Goal: Information Seeking & Learning: Learn about a topic

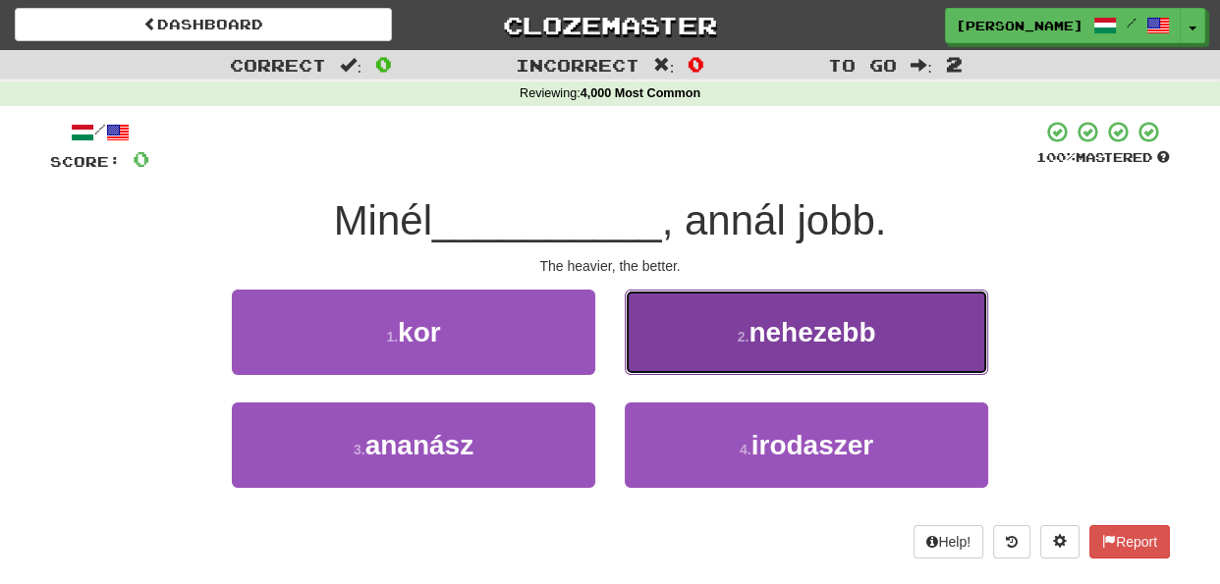
click at [697, 356] on button "2 . nehezebb" at bounding box center [806, 332] width 363 height 85
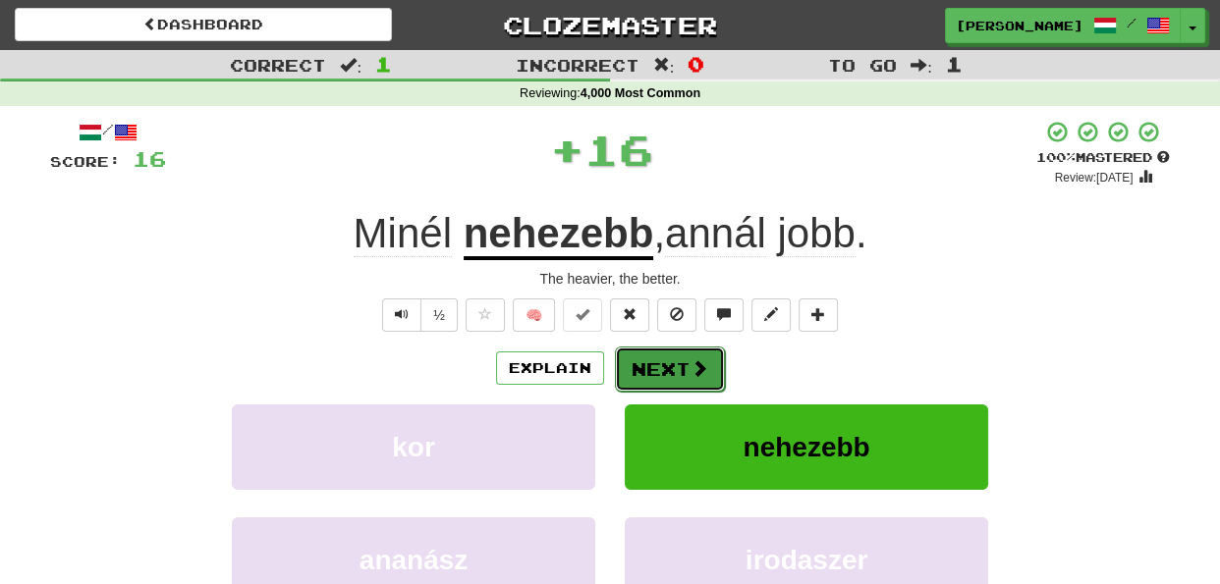
click at [681, 367] on button "Next" at bounding box center [670, 369] width 110 height 45
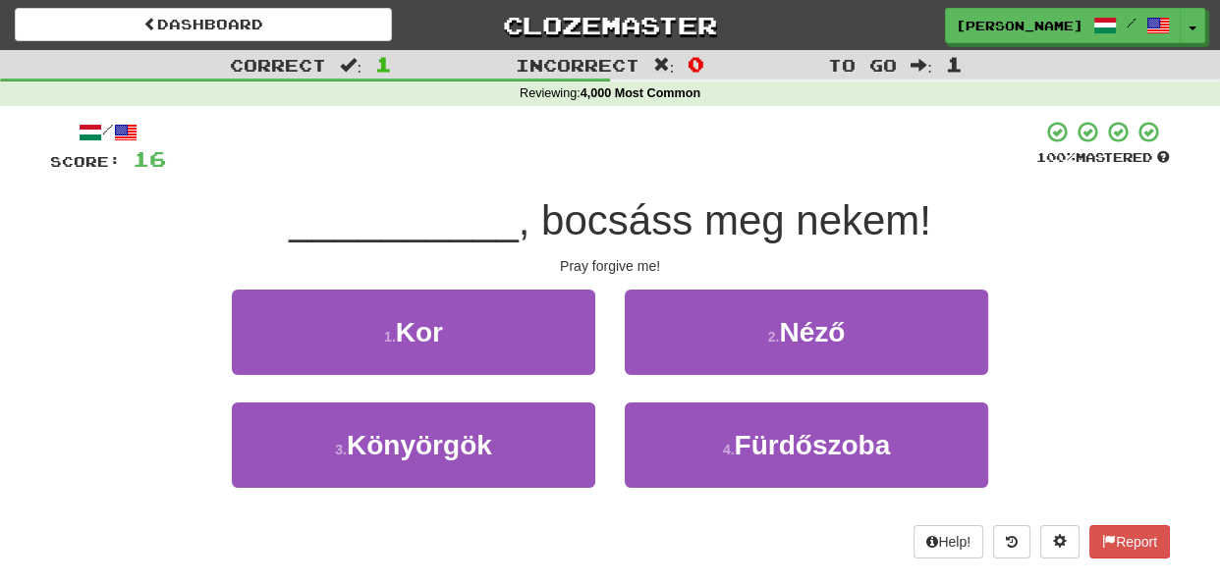
click at [610, 389] on div "2 . Néző" at bounding box center [806, 346] width 393 height 113
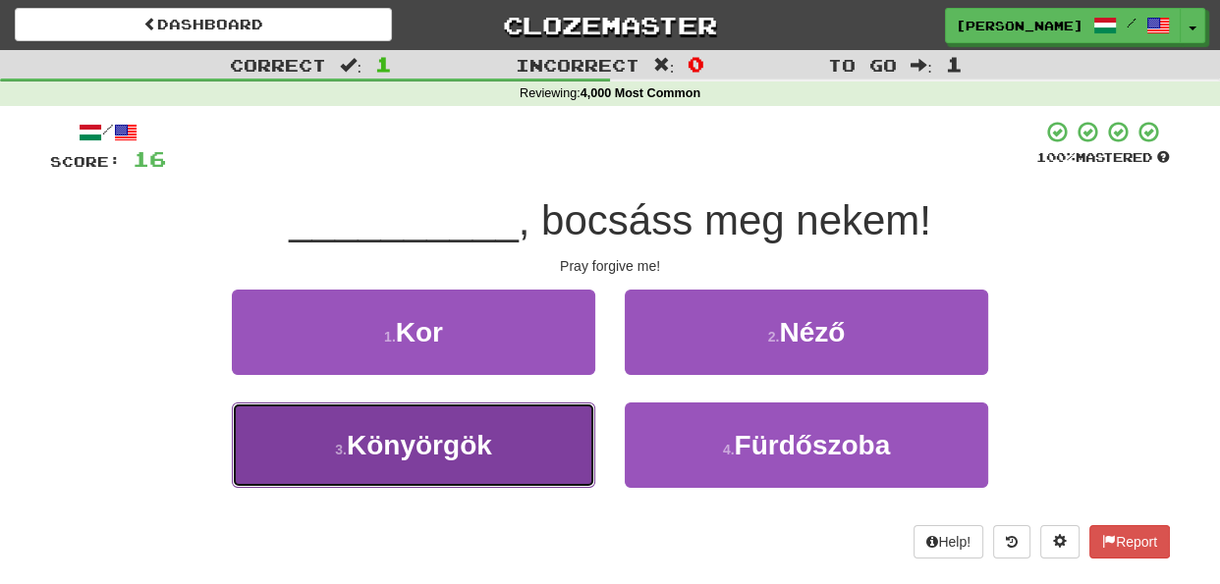
click at [546, 452] on button "3 . Könyörgök" at bounding box center [413, 445] width 363 height 85
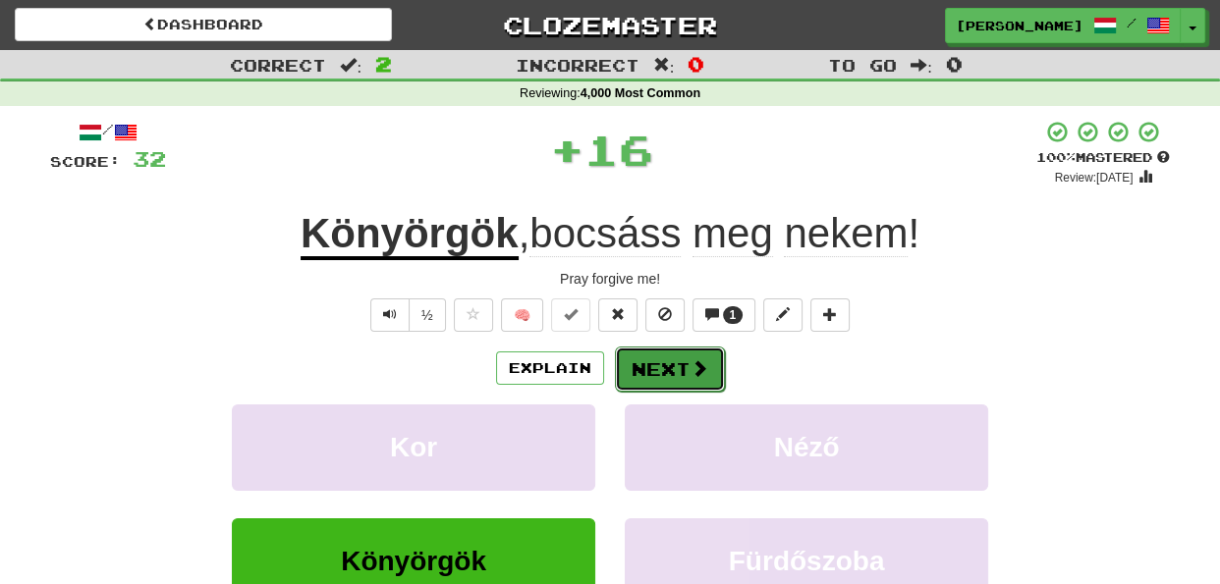
click at [660, 369] on button "Next" at bounding box center [670, 369] width 110 height 45
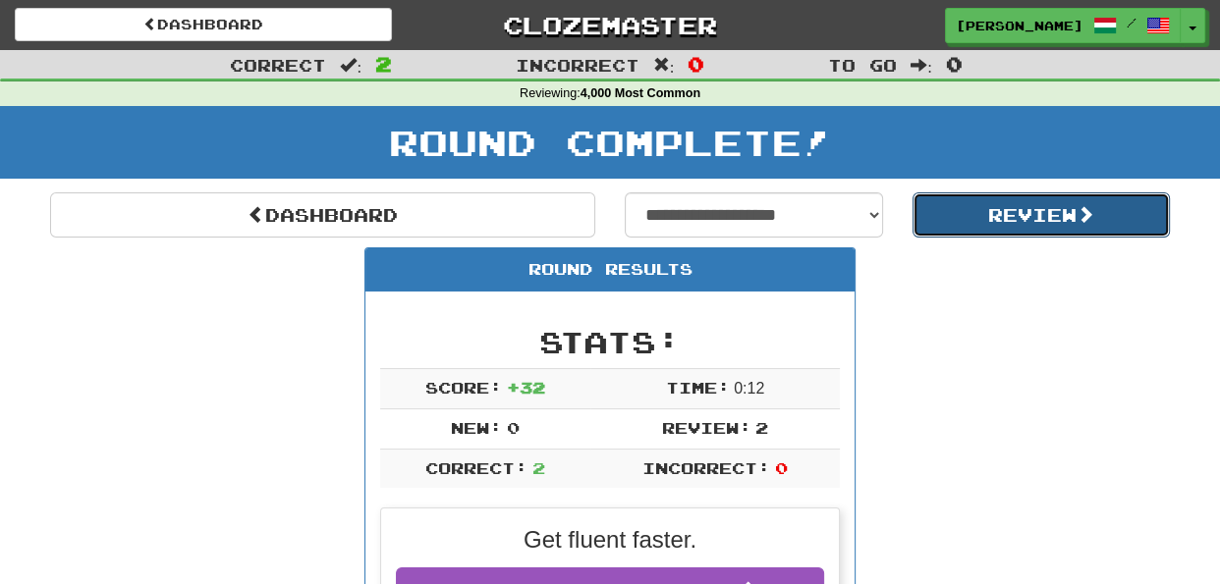
click at [1011, 209] on button "Review" at bounding box center [1042, 215] width 258 height 45
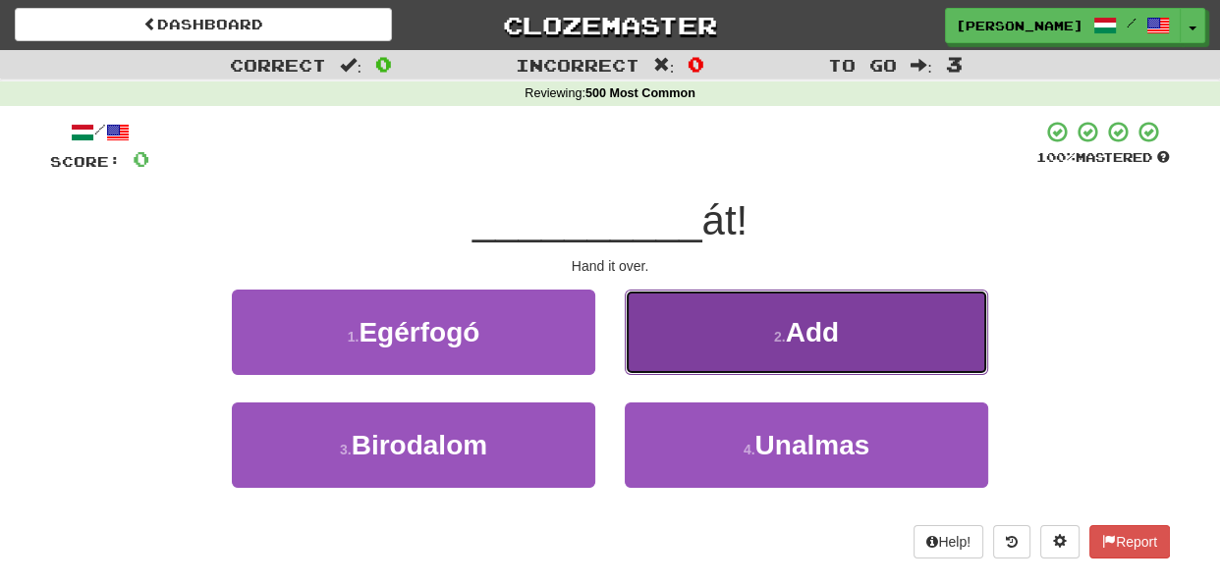
click at [750, 340] on button "2 . Add" at bounding box center [806, 332] width 363 height 85
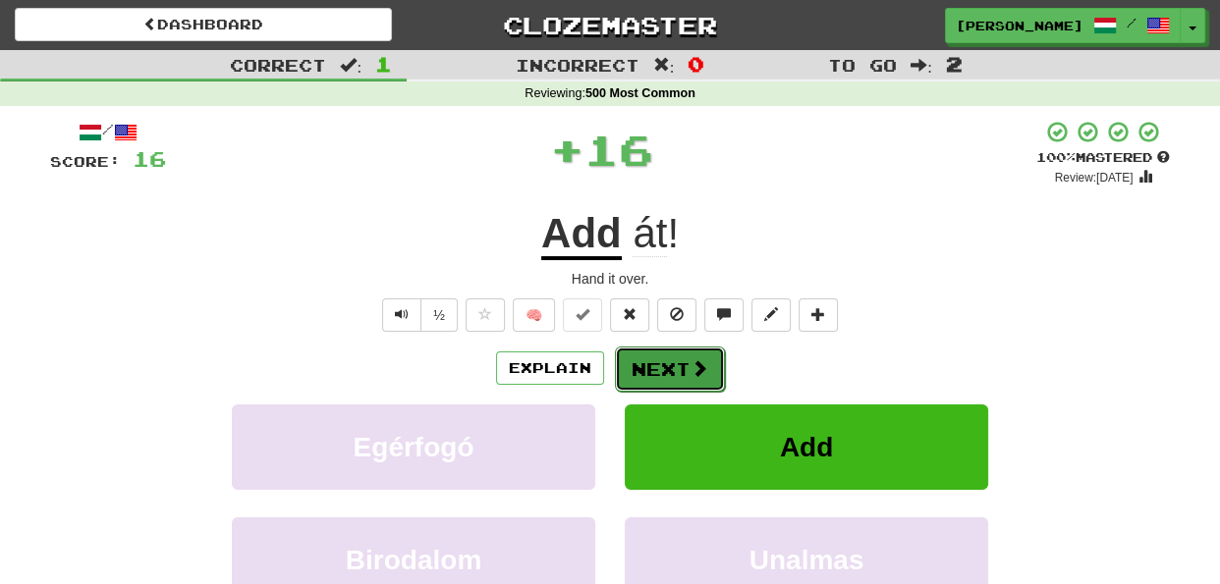
click at [658, 361] on button "Next" at bounding box center [670, 369] width 110 height 45
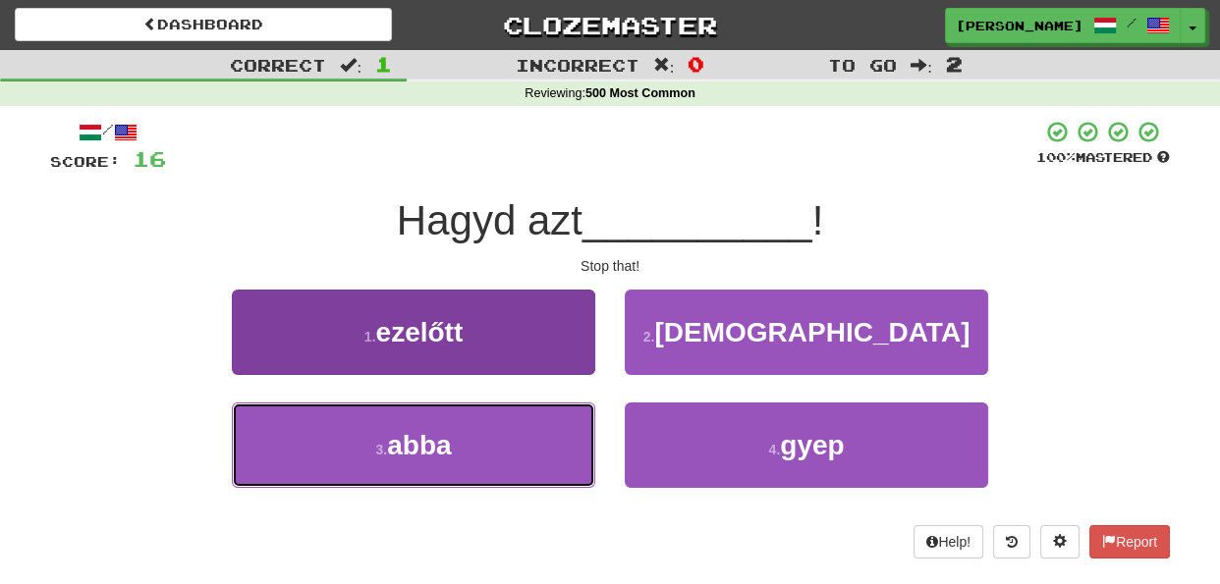
click at [555, 455] on button "3 . abba" at bounding box center [413, 445] width 363 height 85
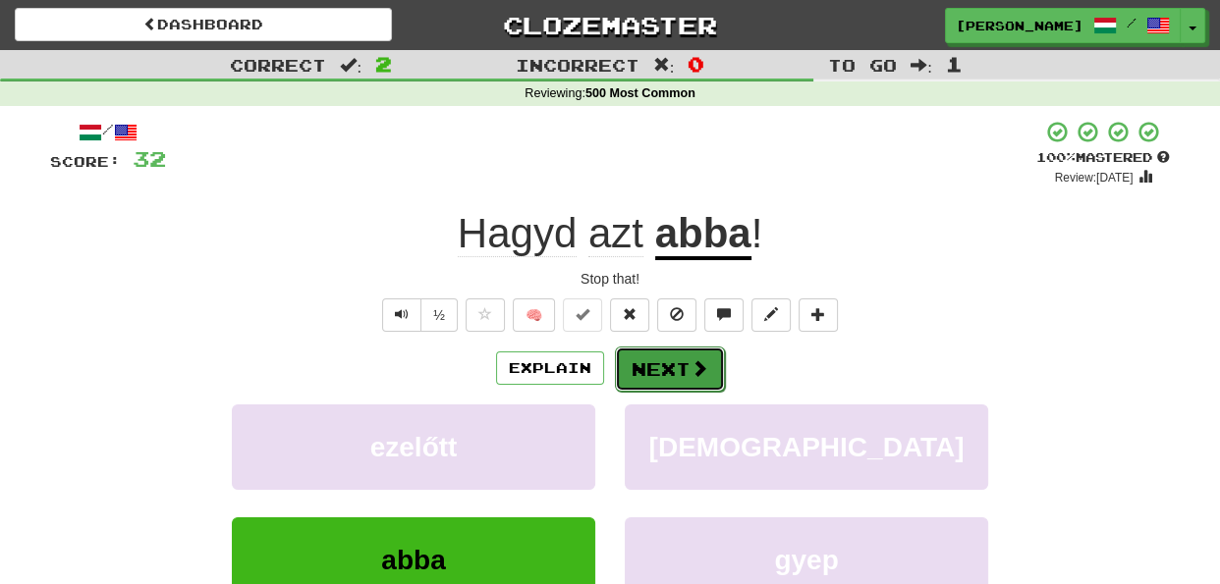
click at [659, 363] on button "Next" at bounding box center [670, 369] width 110 height 45
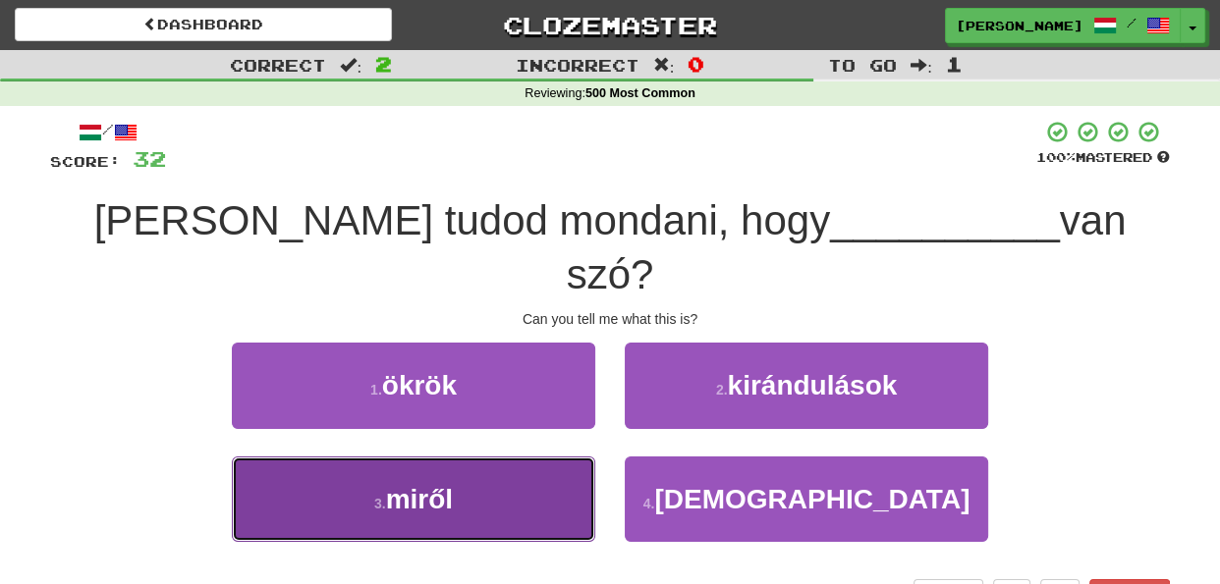
click at [556, 457] on button "3 . miről" at bounding box center [413, 499] width 363 height 85
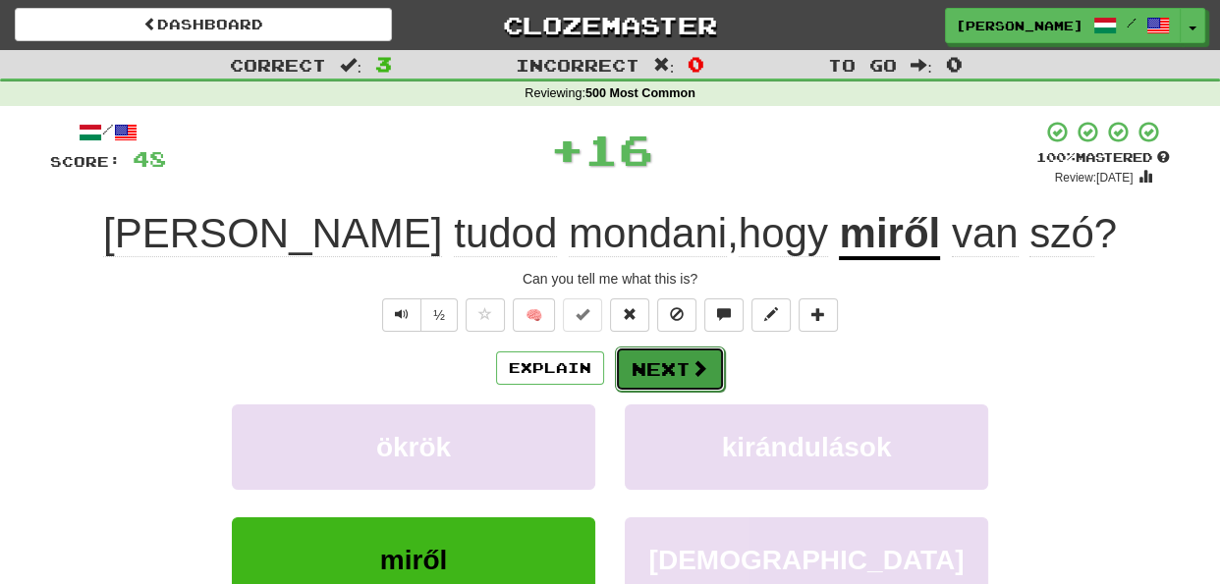
click at [639, 368] on button "Next" at bounding box center [670, 369] width 110 height 45
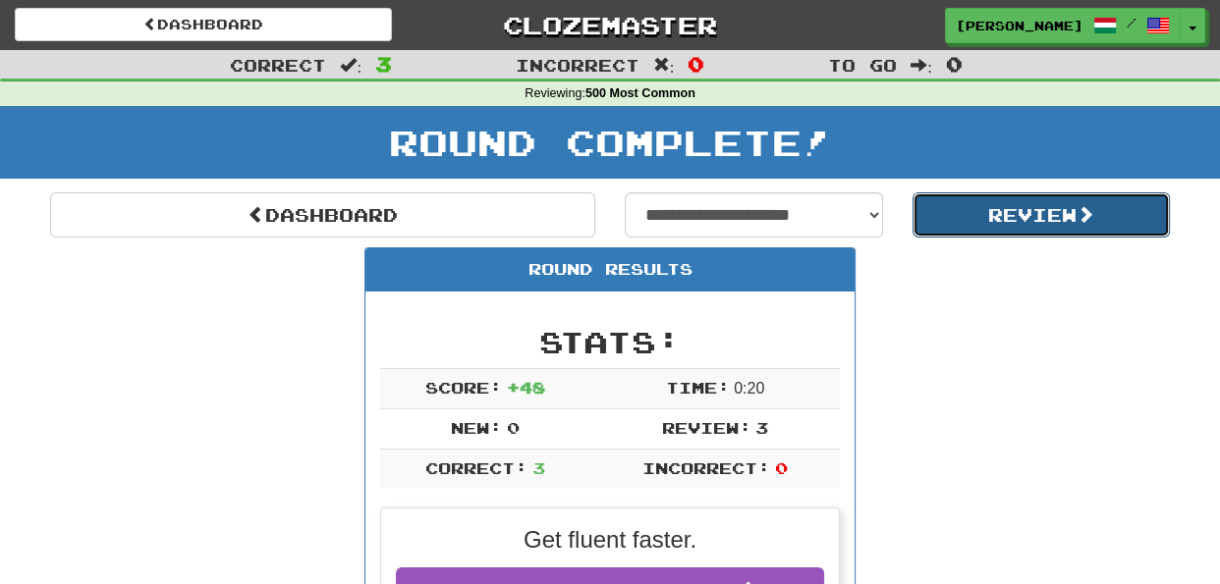
click at [985, 227] on button "Review" at bounding box center [1042, 215] width 258 height 45
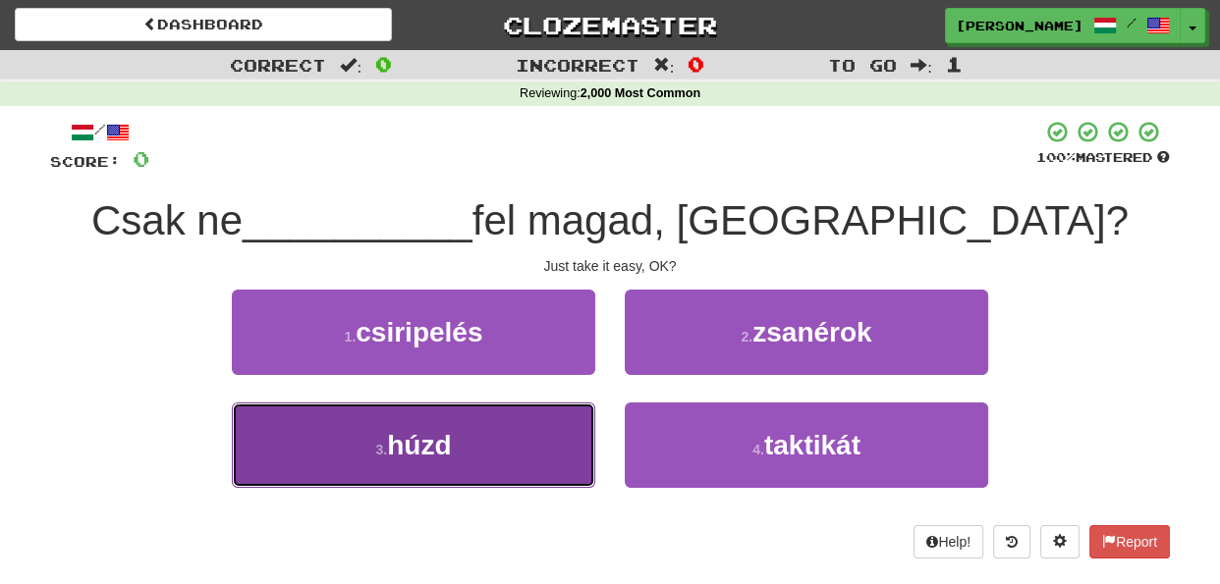
click at [459, 447] on button "3 . húzd" at bounding box center [413, 445] width 363 height 85
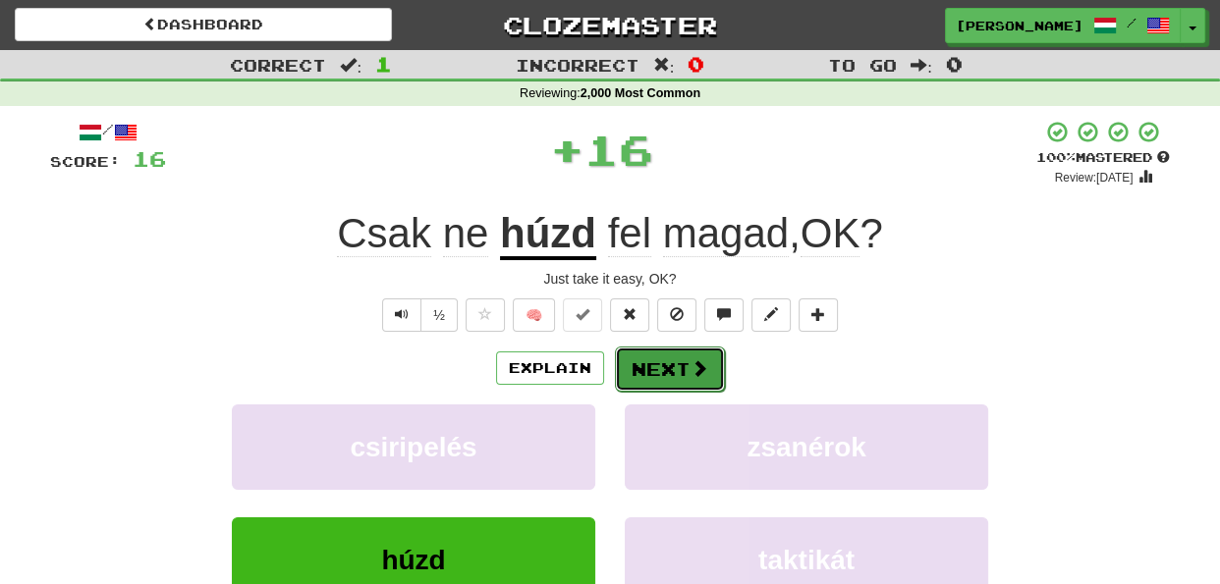
click at [642, 364] on button "Next" at bounding box center [670, 369] width 110 height 45
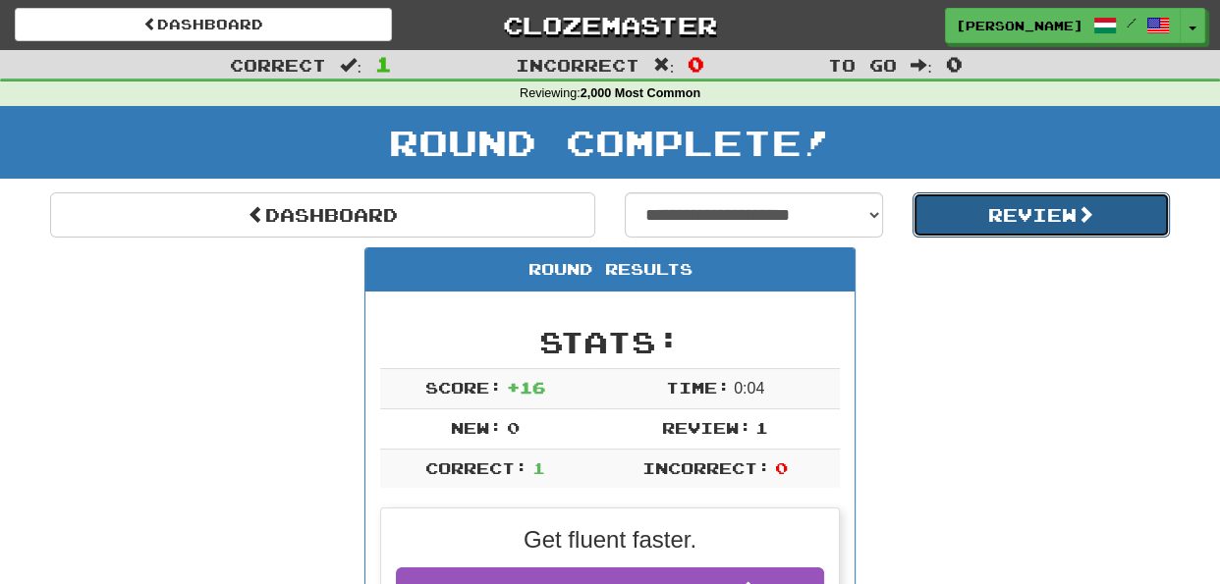
click at [997, 221] on button "Review" at bounding box center [1042, 215] width 258 height 45
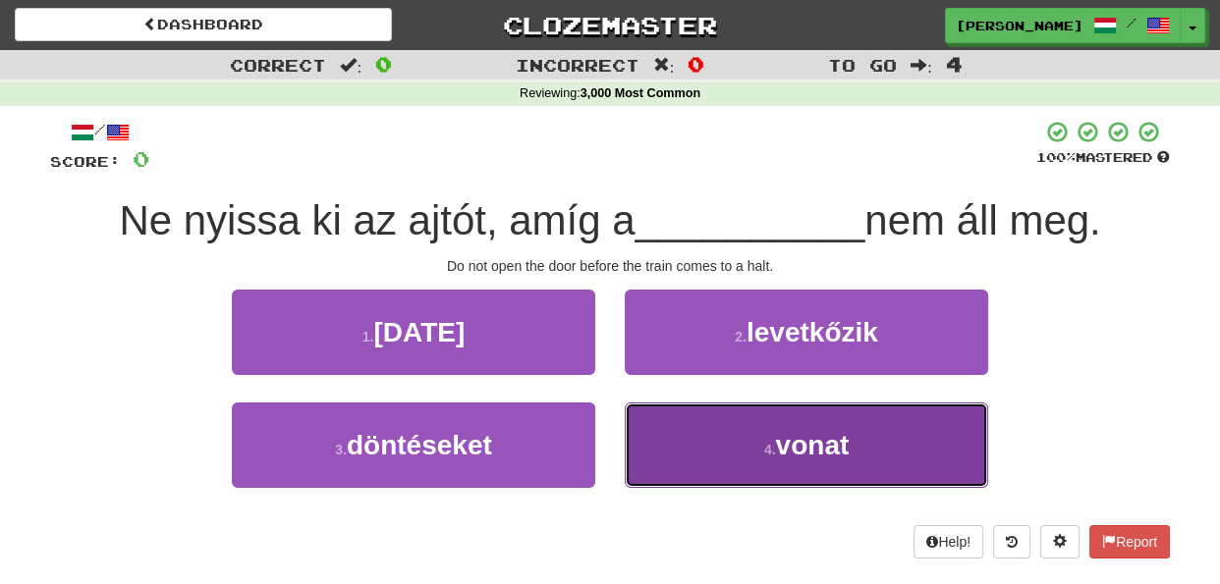
click at [667, 442] on button "4 . vonat" at bounding box center [806, 445] width 363 height 85
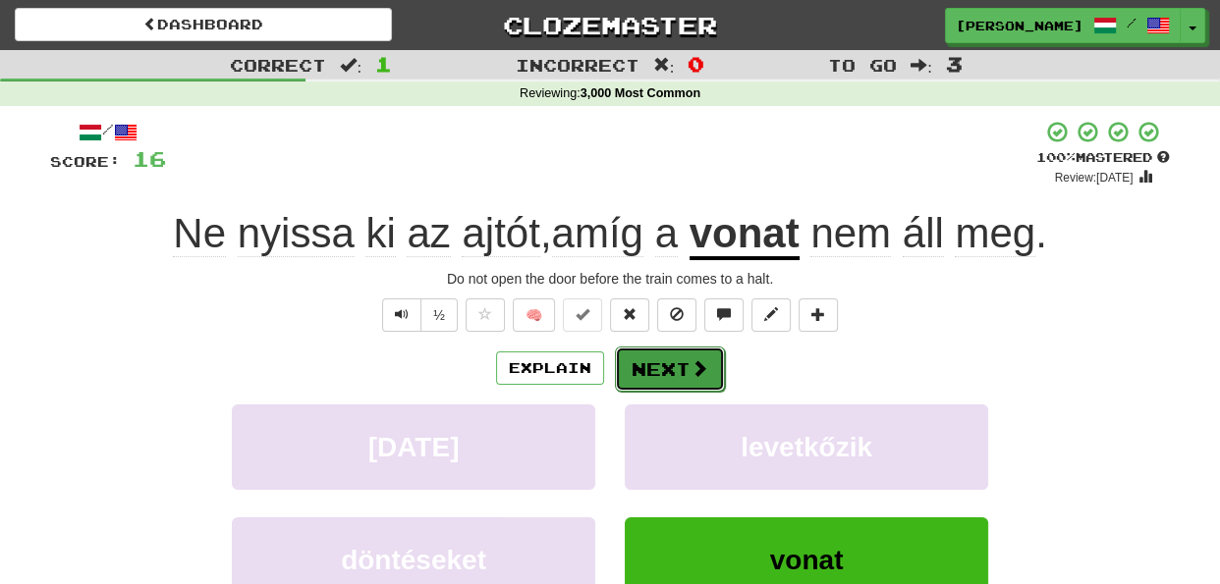
click at [663, 374] on button "Next" at bounding box center [670, 369] width 110 height 45
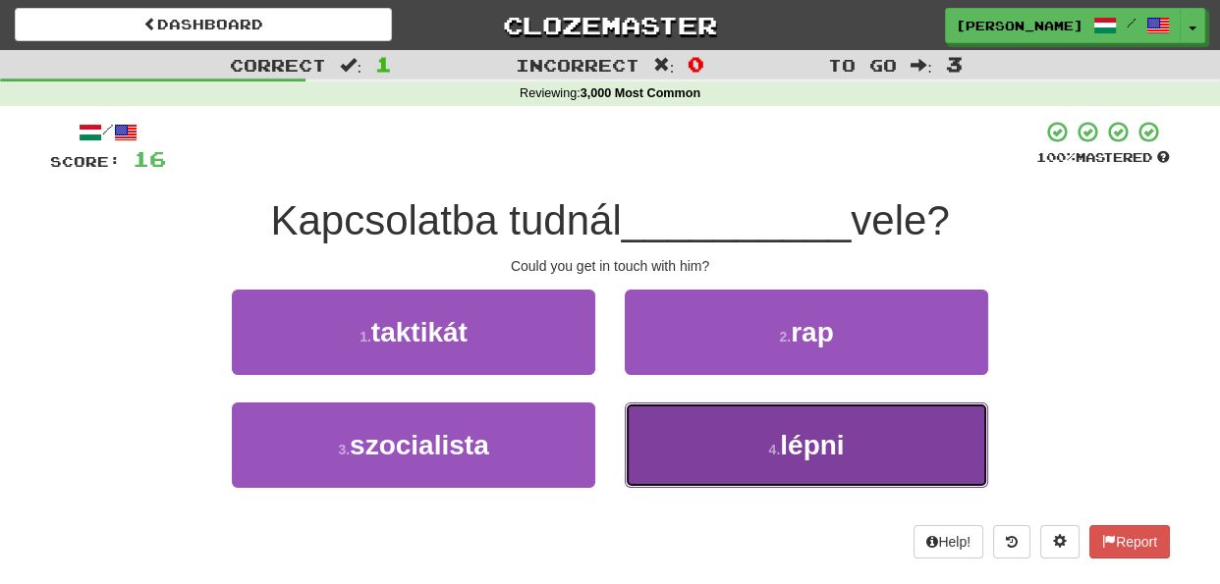
click at [653, 447] on button "4 . lépni" at bounding box center [806, 445] width 363 height 85
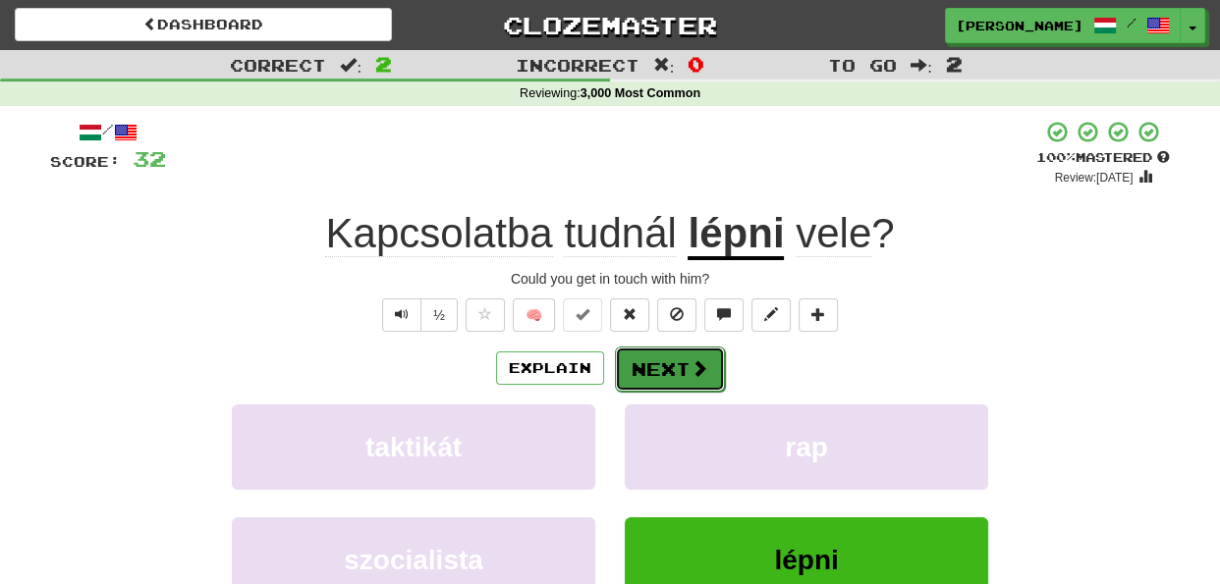
click at [663, 370] on button "Next" at bounding box center [670, 369] width 110 height 45
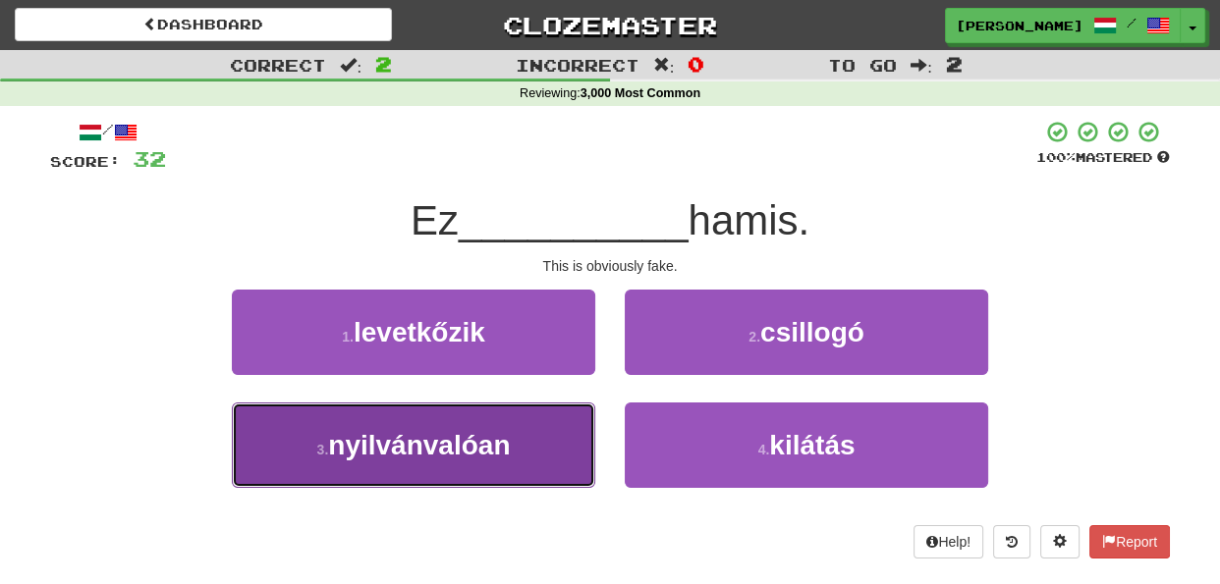
click at [556, 466] on button "3 . nyilvánvalóan" at bounding box center [413, 445] width 363 height 85
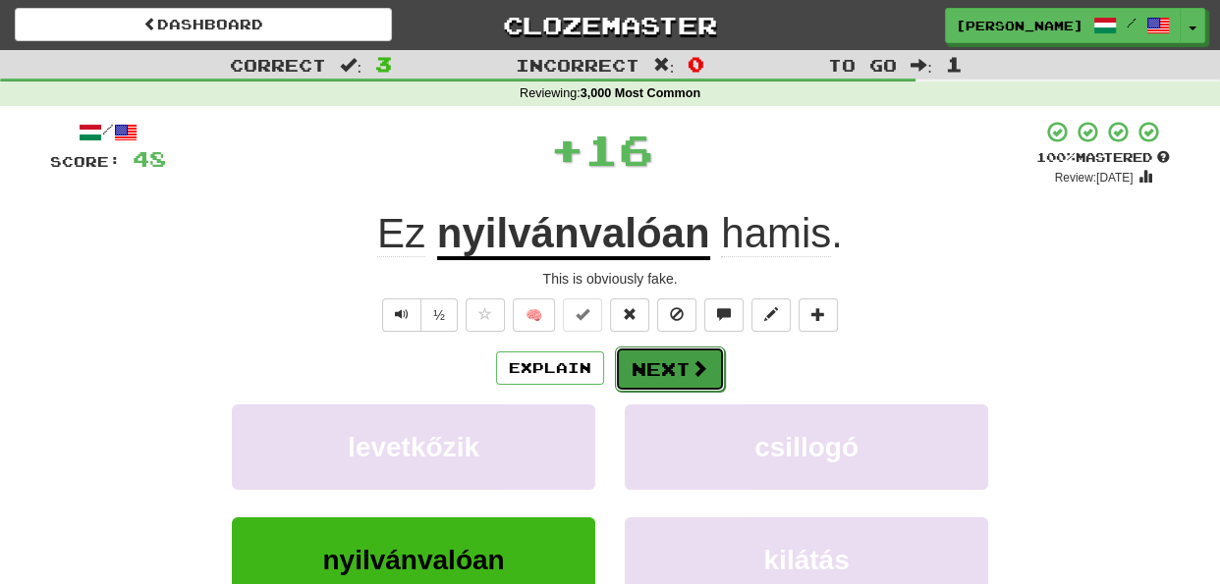
click at [661, 371] on button "Next" at bounding box center [670, 369] width 110 height 45
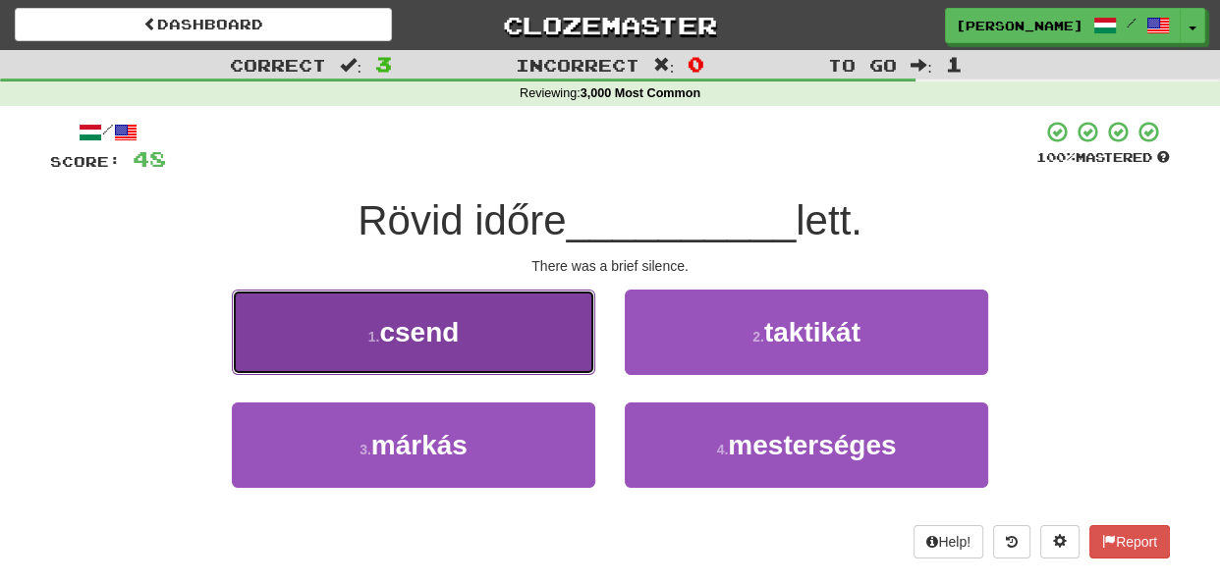
click at [581, 364] on button "1 . csend" at bounding box center [413, 332] width 363 height 85
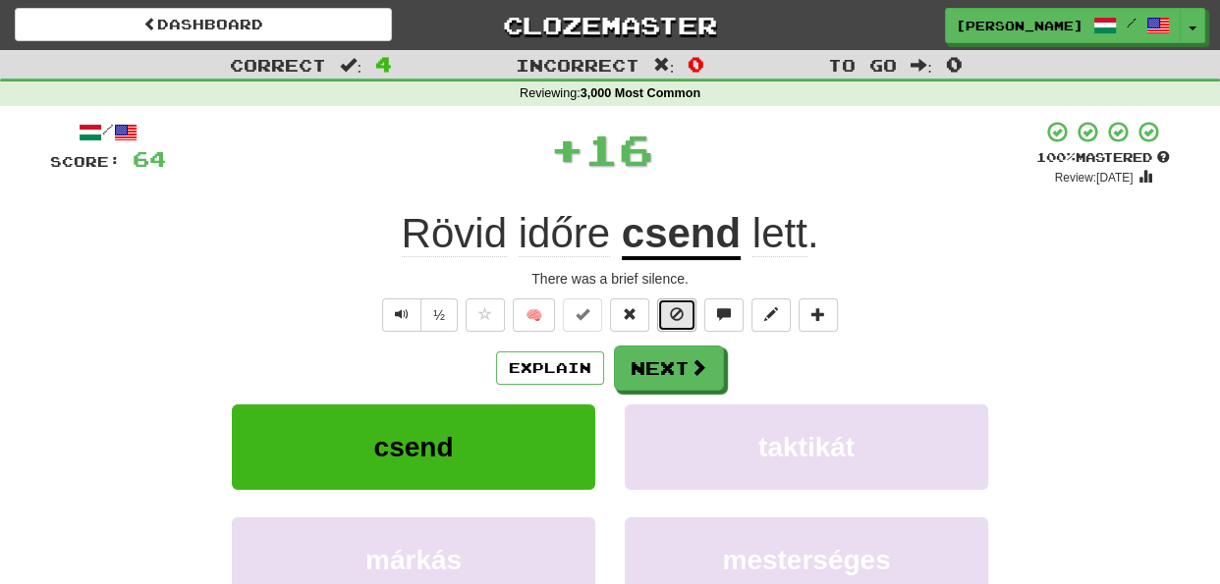
click at [677, 323] on button at bounding box center [676, 315] width 39 height 33
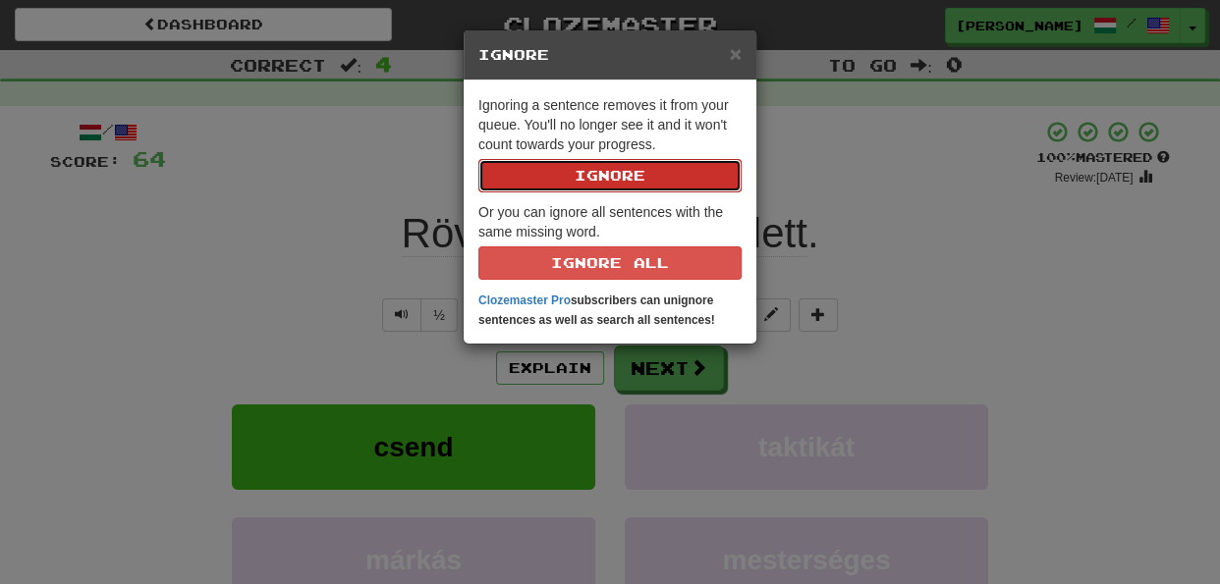
click at [647, 181] on button "Ignore" at bounding box center [609, 175] width 263 height 33
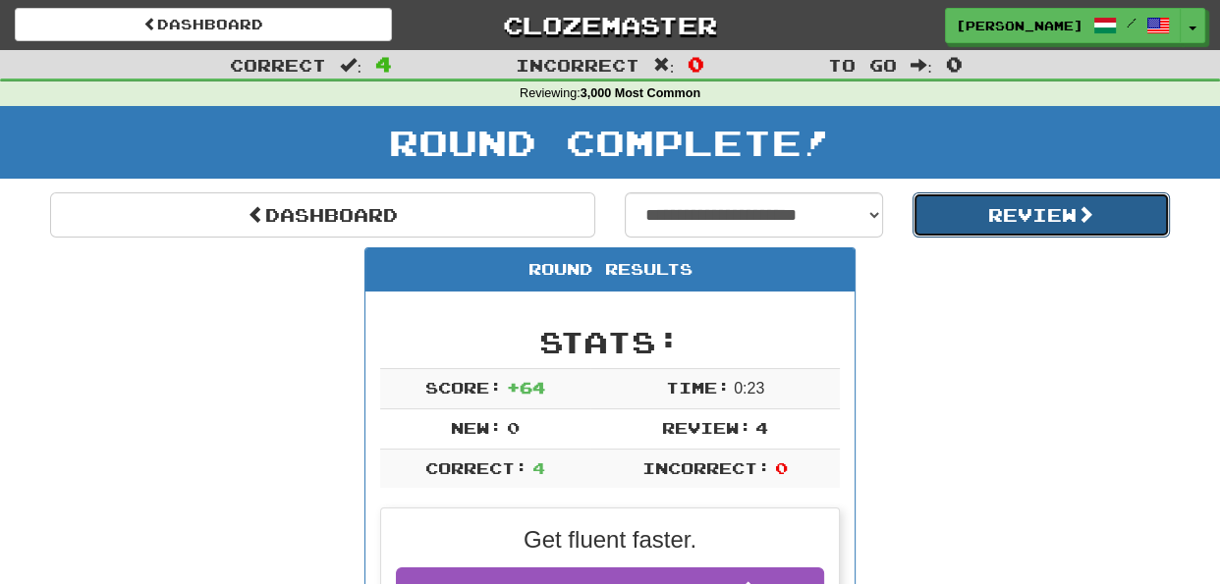
click at [977, 219] on button "Review" at bounding box center [1042, 215] width 258 height 45
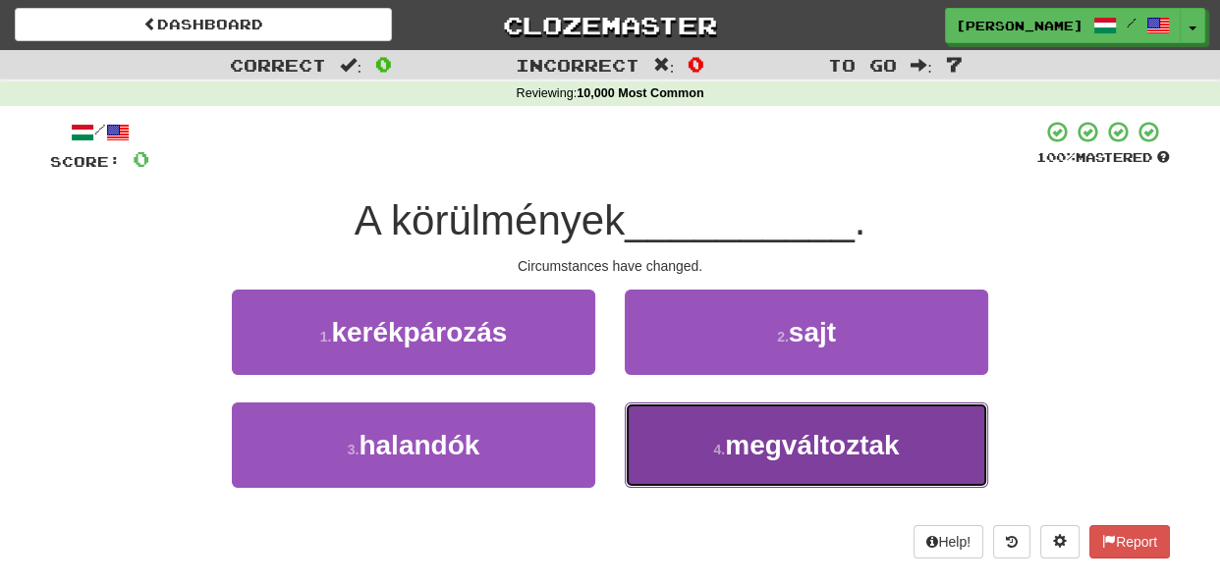
click at [672, 444] on button "4 . megváltoztak" at bounding box center [806, 445] width 363 height 85
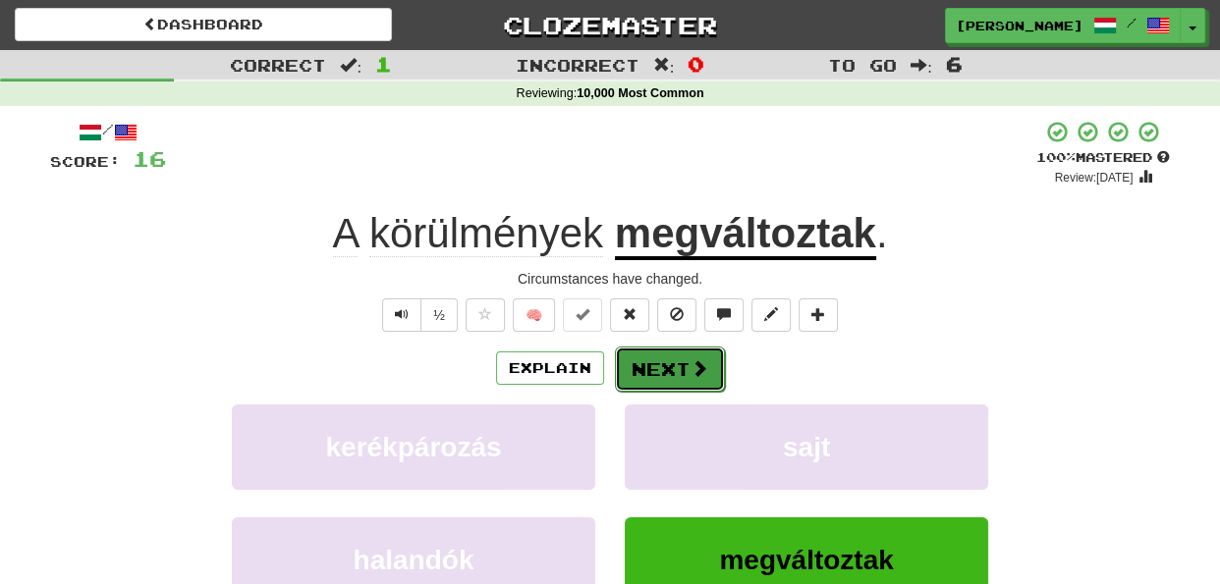
click at [660, 363] on button "Next" at bounding box center [670, 369] width 110 height 45
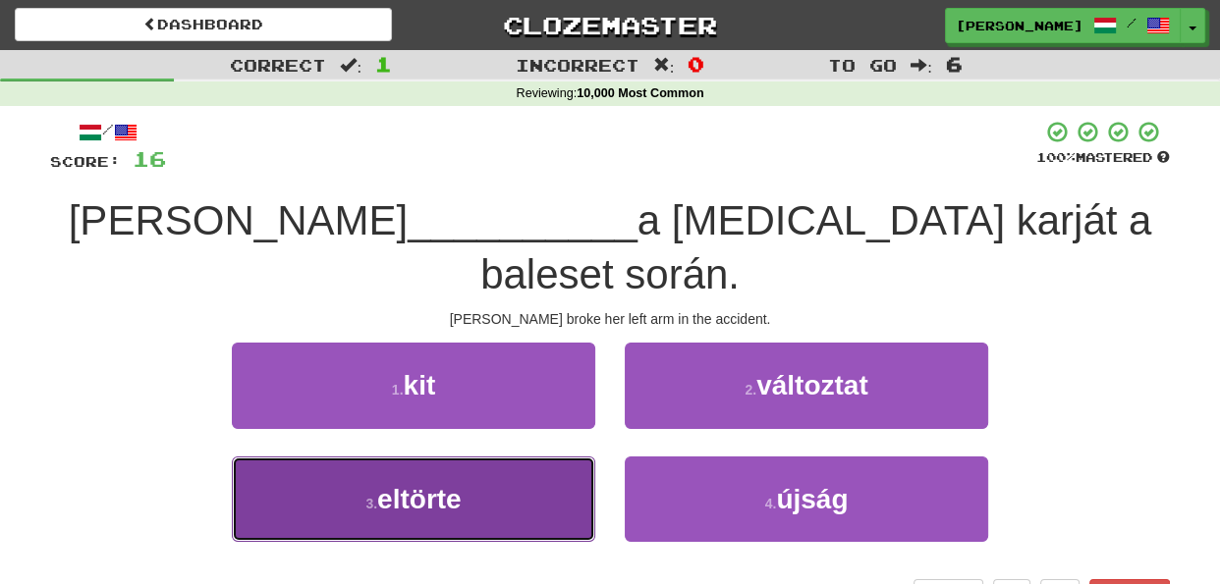
click at [571, 467] on button "3 . eltörte" at bounding box center [413, 499] width 363 height 85
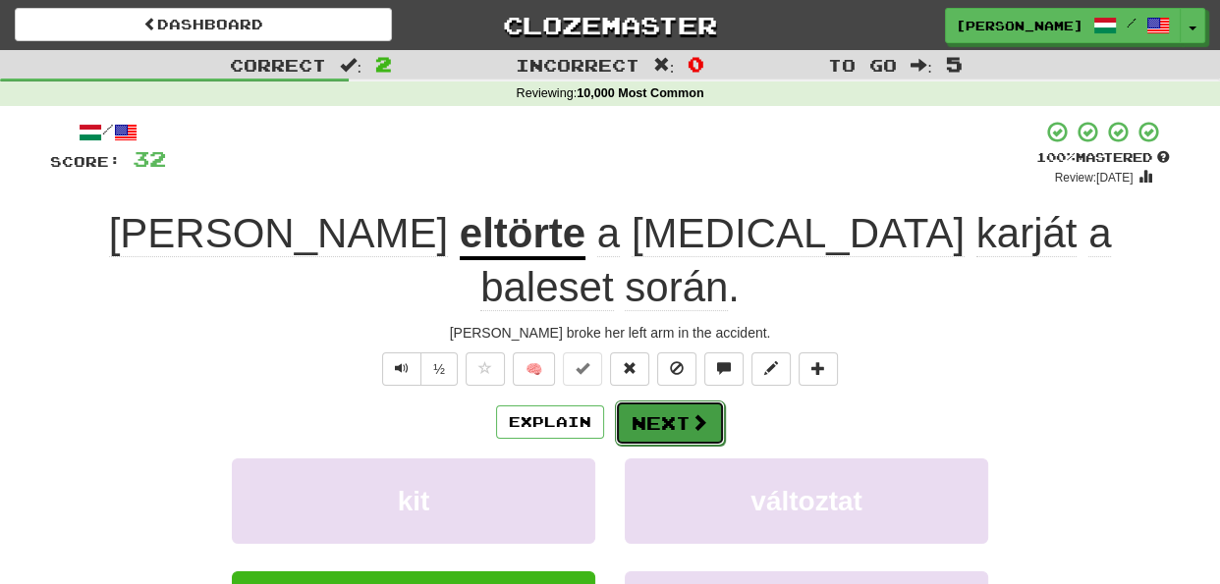
click at [650, 401] on button "Next" at bounding box center [670, 423] width 110 height 45
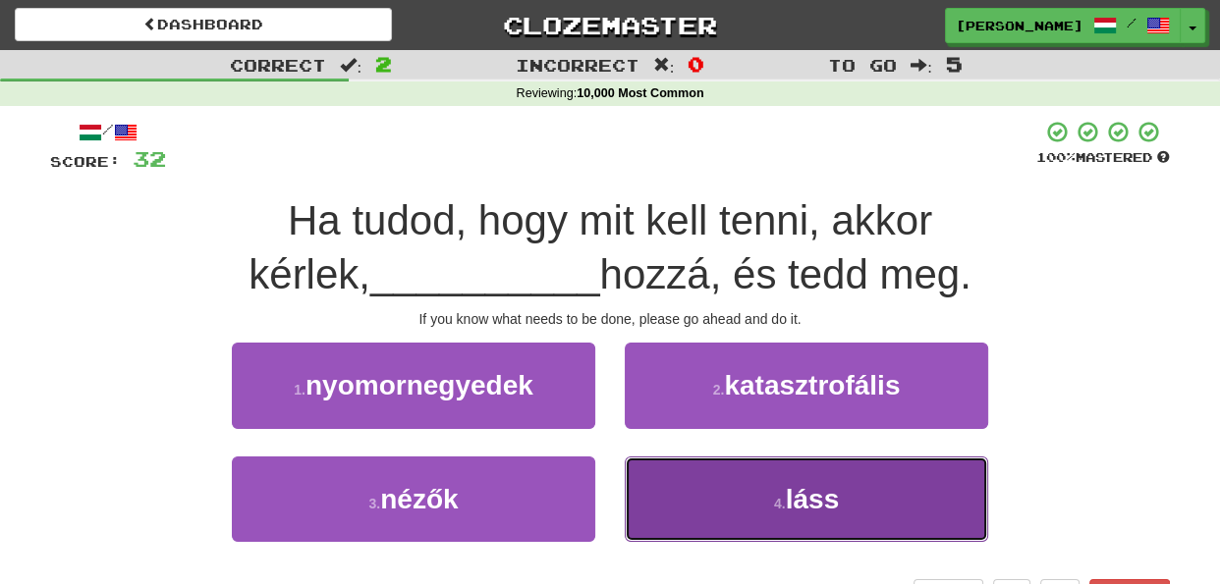
click at [671, 497] on button "4 . láss" at bounding box center [806, 499] width 363 height 85
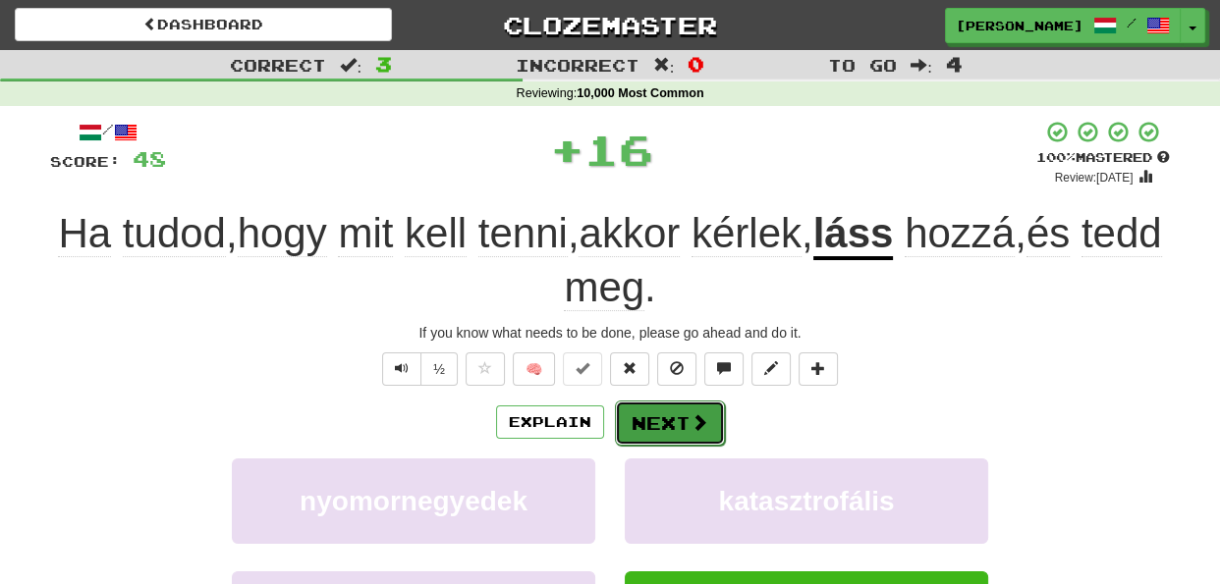
click at [665, 433] on button "Next" at bounding box center [670, 423] width 110 height 45
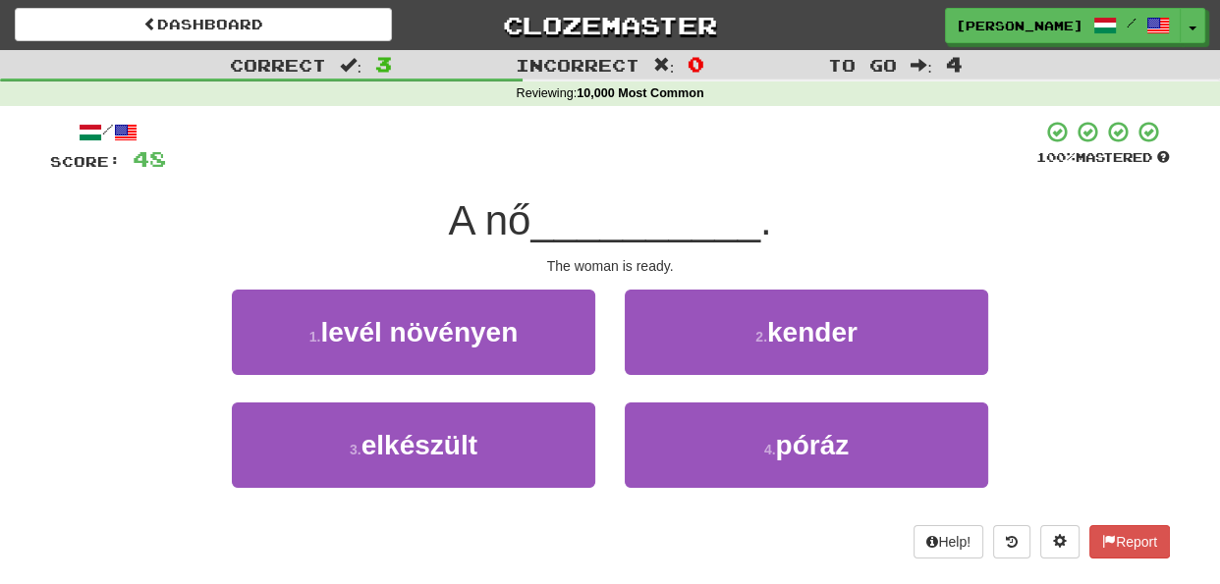
click at [610, 393] on div "2 . kender" at bounding box center [806, 346] width 393 height 113
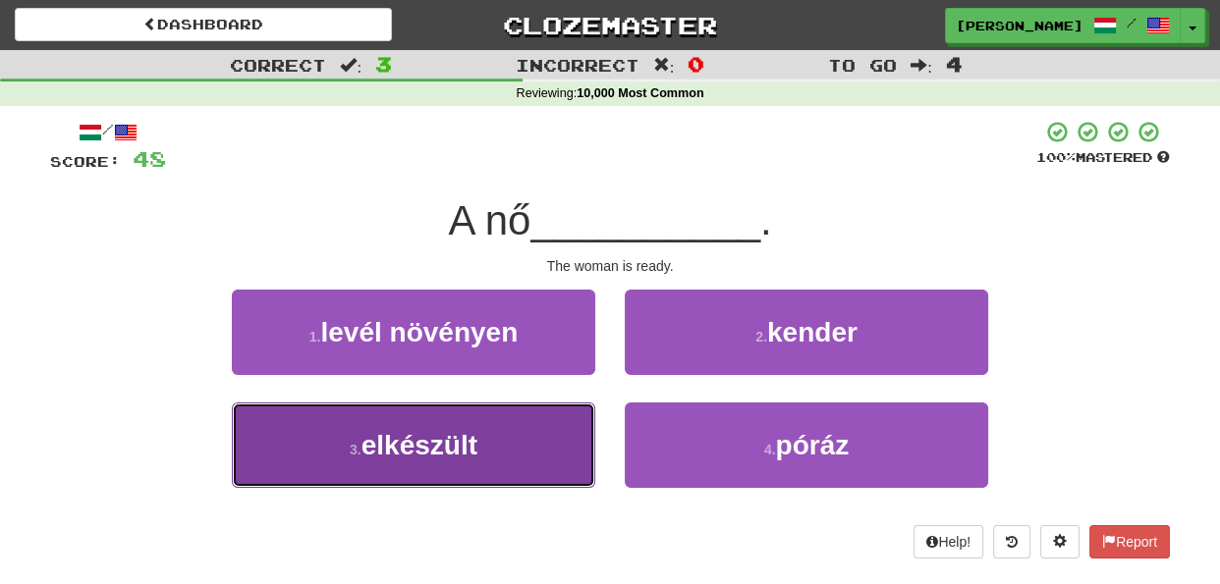
click at [572, 436] on button "3 . elkészült" at bounding box center [413, 445] width 363 height 85
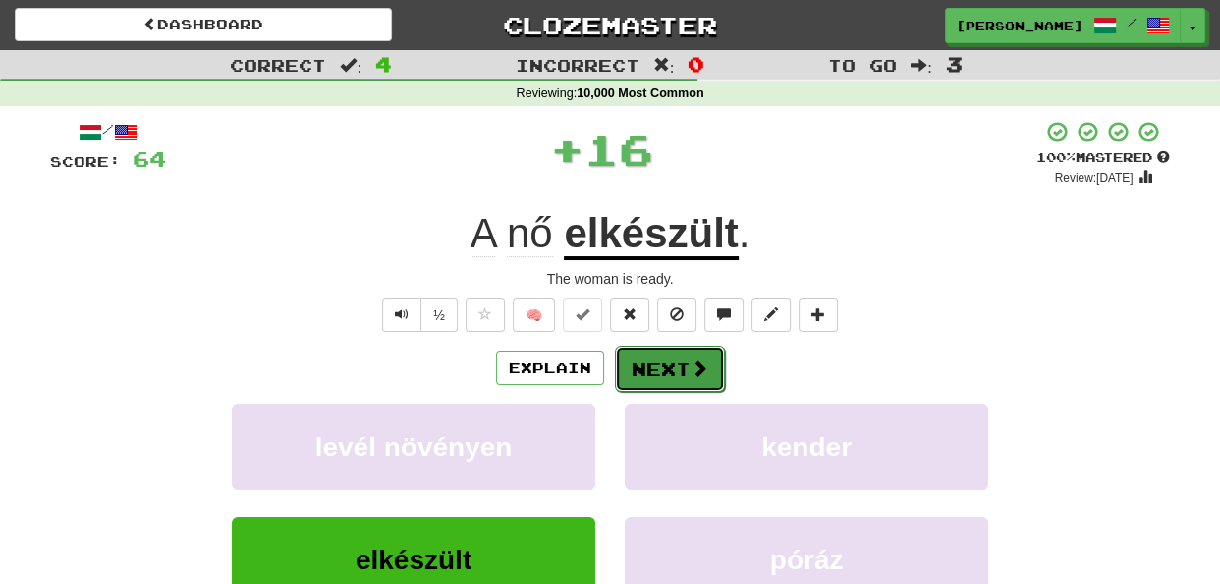
click at [661, 368] on button "Next" at bounding box center [670, 369] width 110 height 45
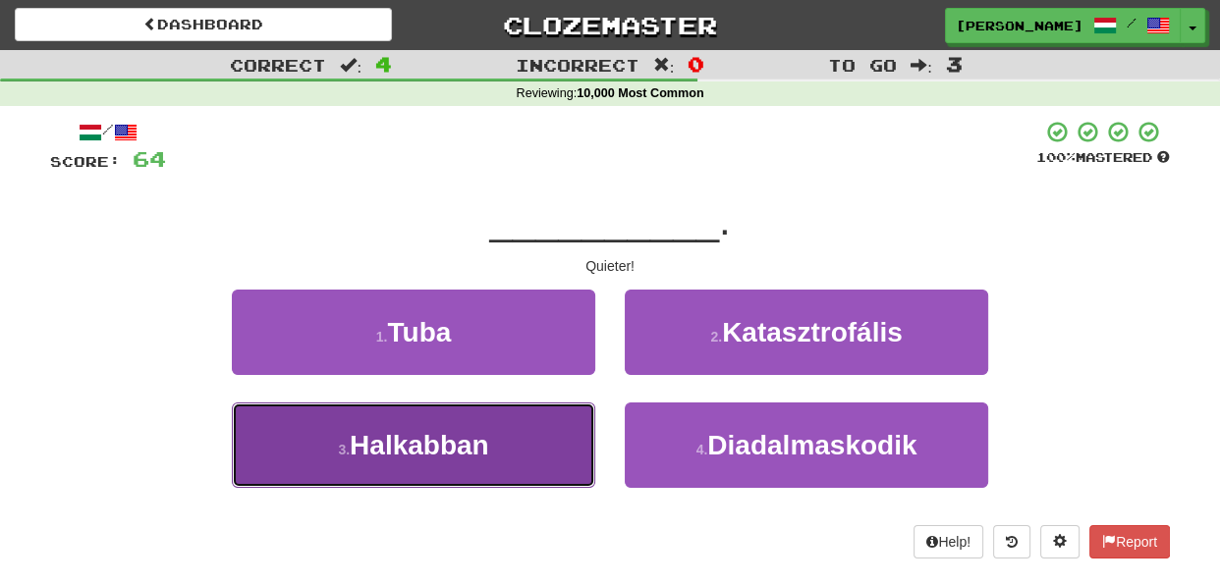
click at [563, 441] on button "3 . Halkabban" at bounding box center [413, 445] width 363 height 85
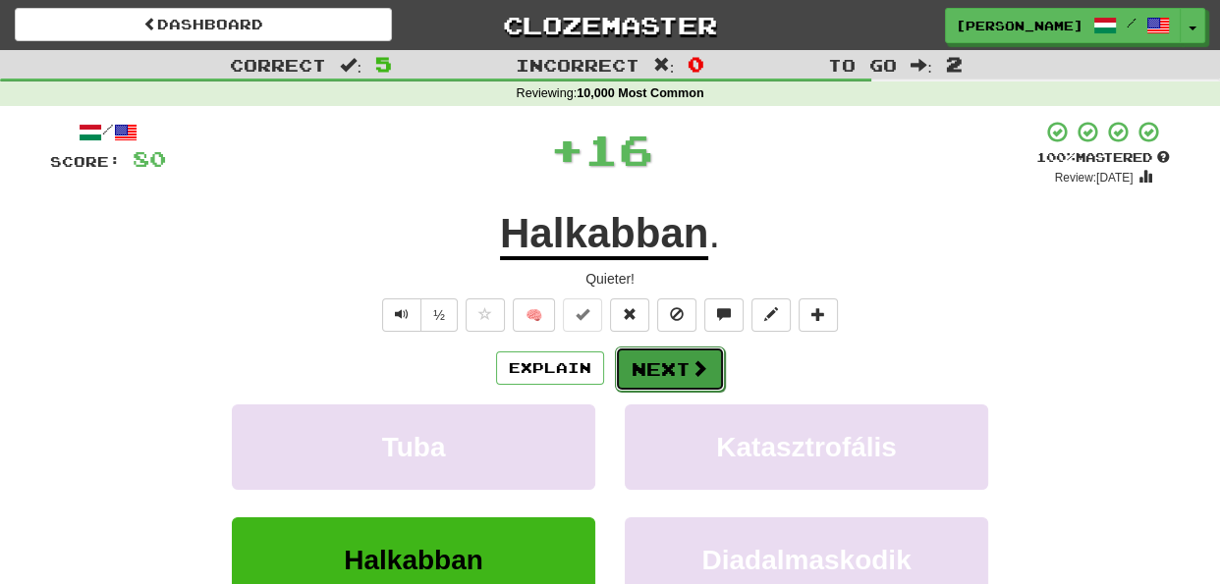
click at [638, 381] on button "Next" at bounding box center [670, 369] width 110 height 45
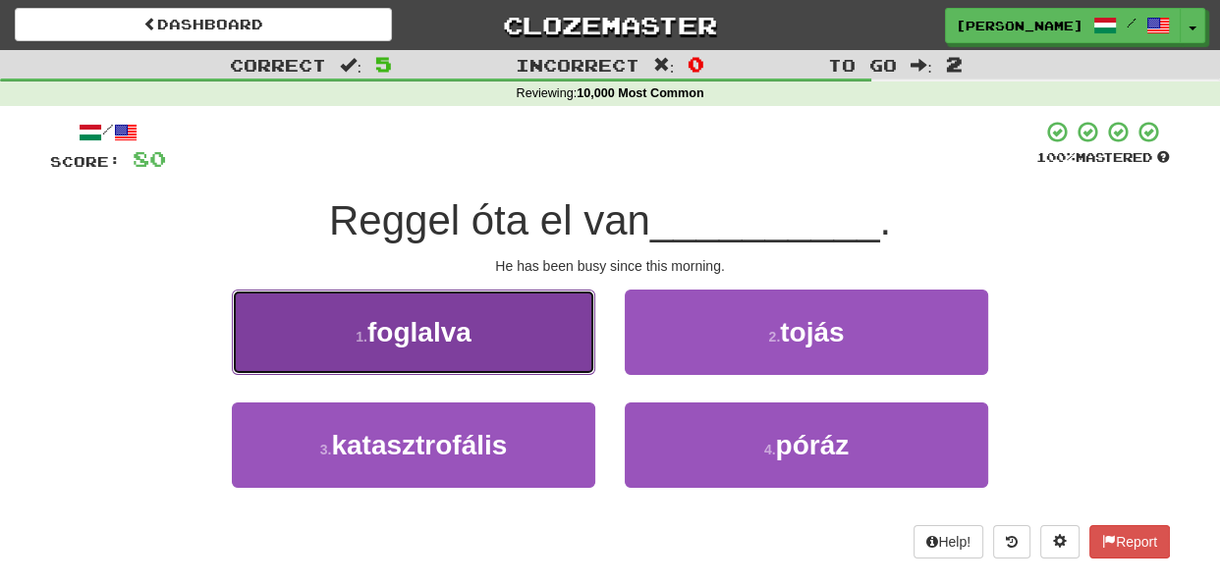
click at [574, 347] on button "1 . foglalva" at bounding box center [413, 332] width 363 height 85
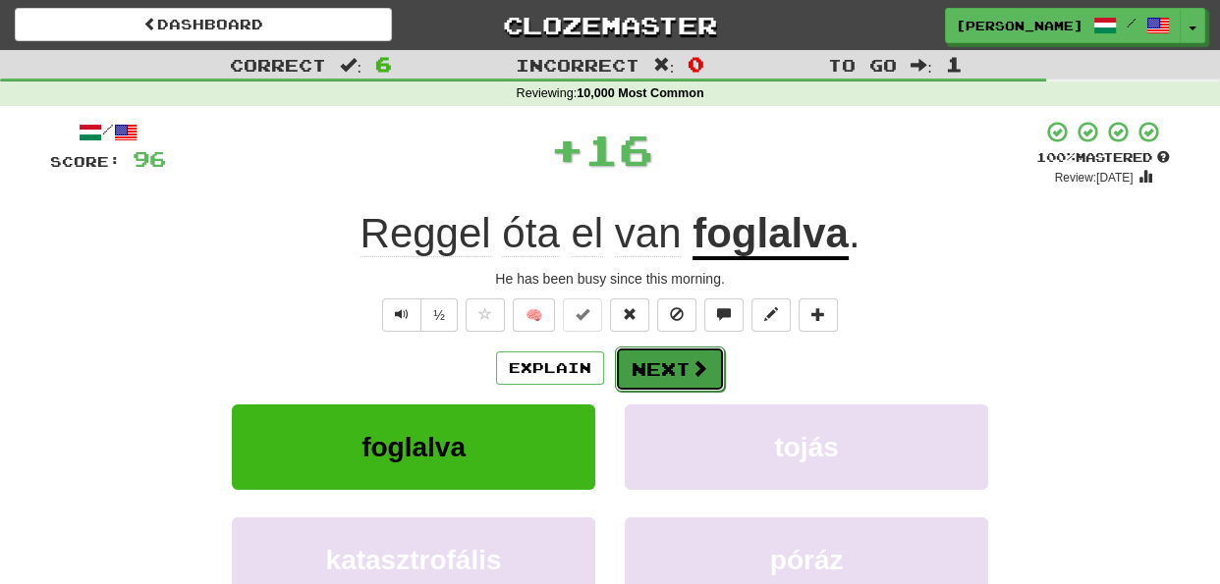
click at [663, 372] on button "Next" at bounding box center [670, 369] width 110 height 45
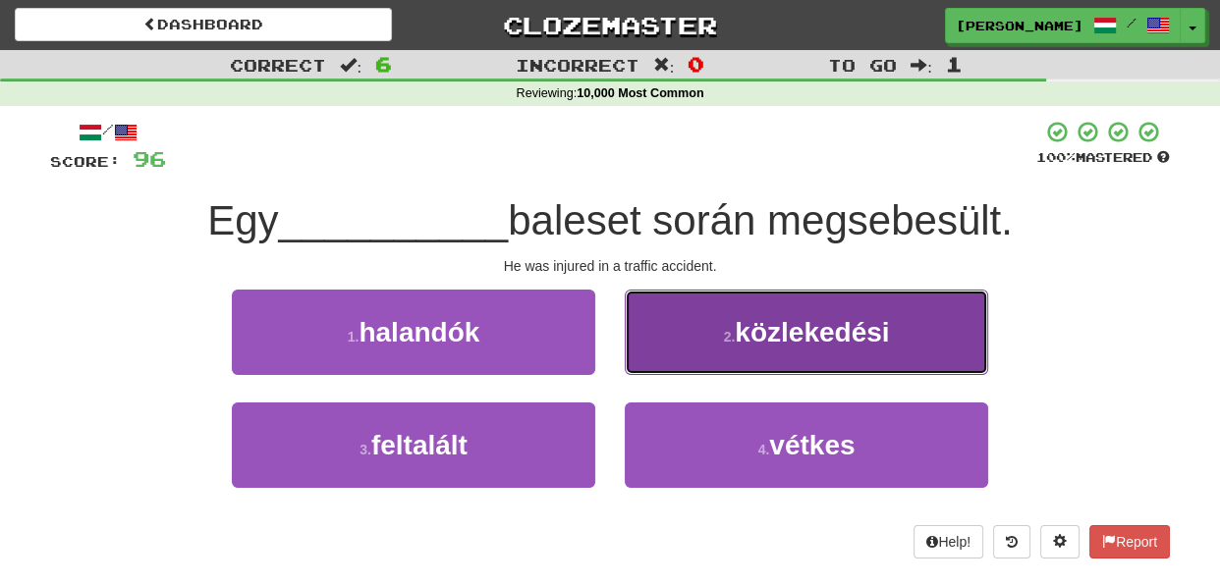
click at [742, 332] on span "közlekedési" at bounding box center [812, 332] width 154 height 30
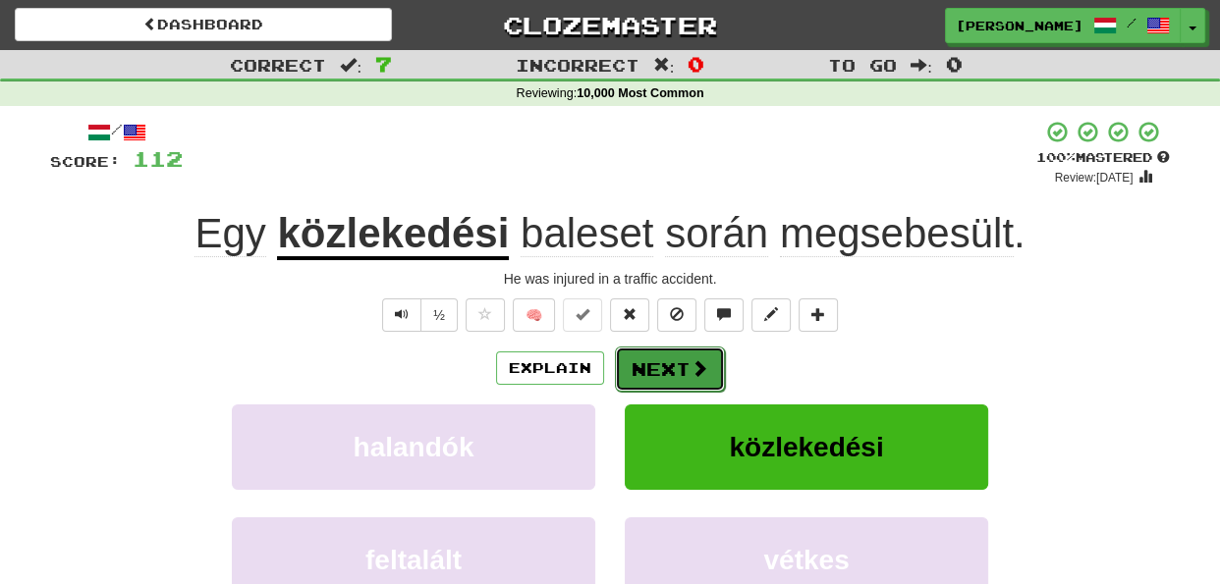
click at [661, 362] on button "Next" at bounding box center [670, 369] width 110 height 45
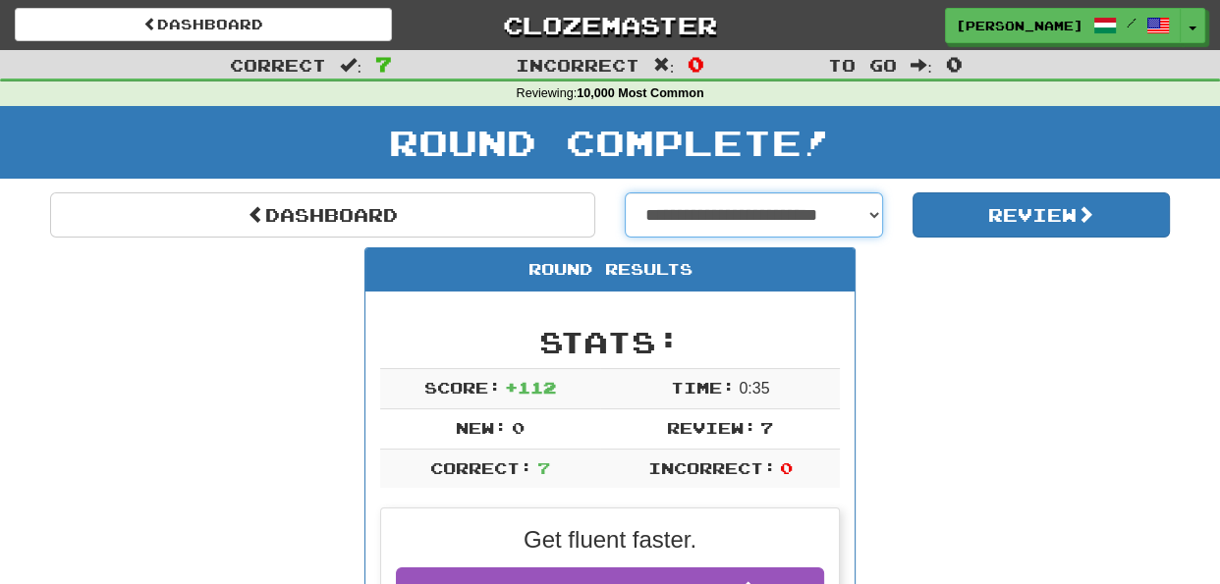
click at [876, 207] on select "**********" at bounding box center [754, 215] width 258 height 45
select select "**********"
click at [625, 193] on select "**********" at bounding box center [754, 215] width 258 height 45
select select "**********"
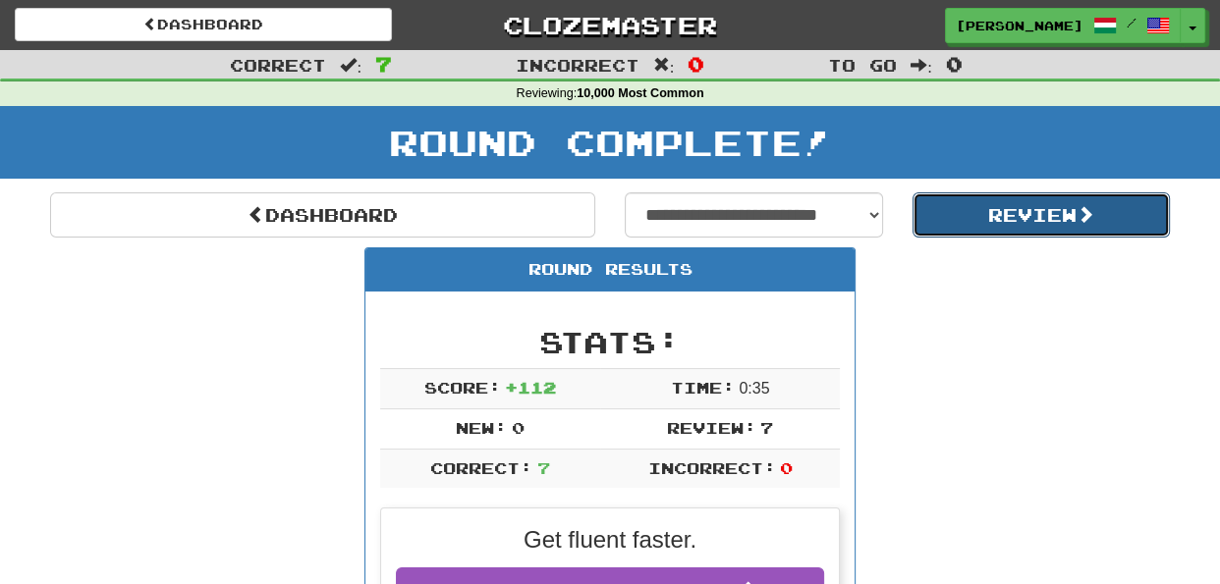
click at [1018, 198] on button "Review" at bounding box center [1042, 215] width 258 height 45
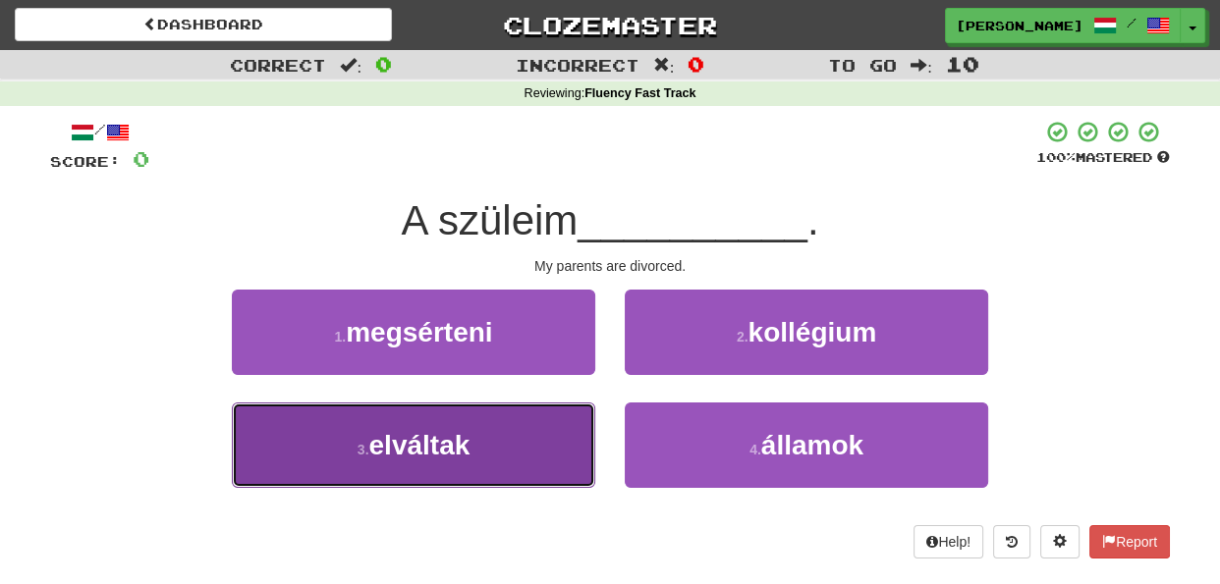
click at [567, 447] on button "3 . elváltak" at bounding box center [413, 445] width 363 height 85
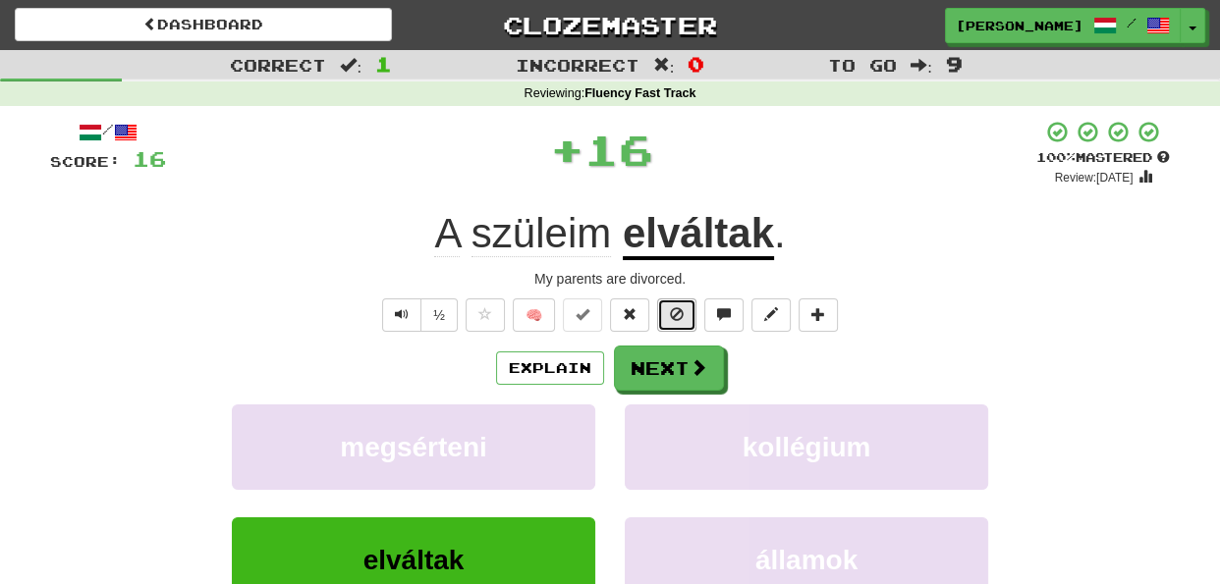
click at [675, 308] on span at bounding box center [677, 314] width 14 height 14
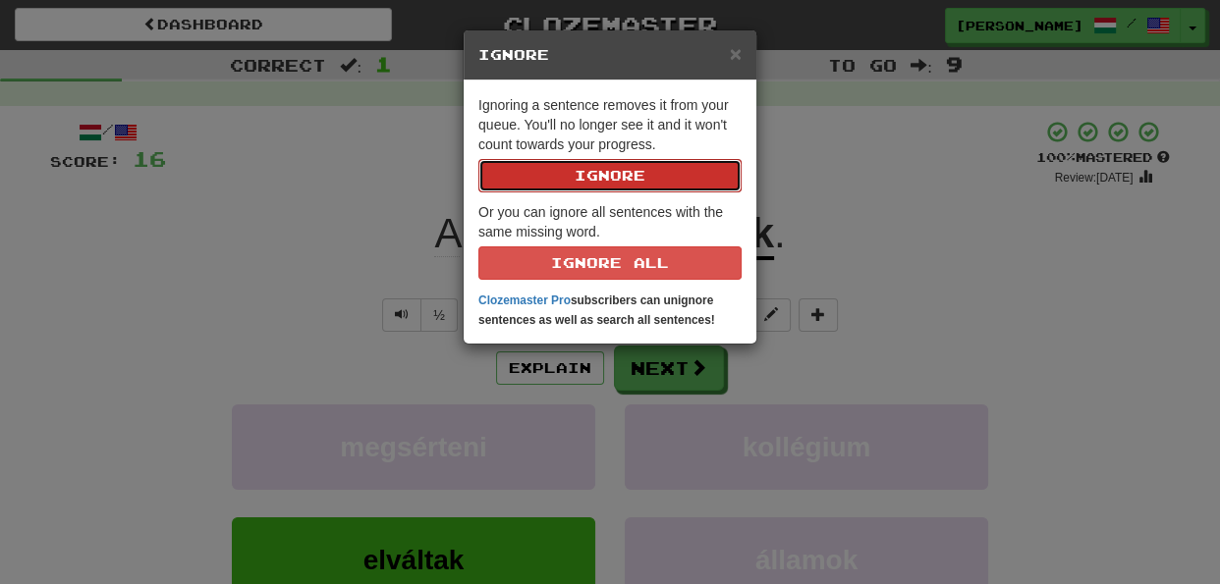
click at [661, 179] on button "Ignore" at bounding box center [609, 175] width 263 height 33
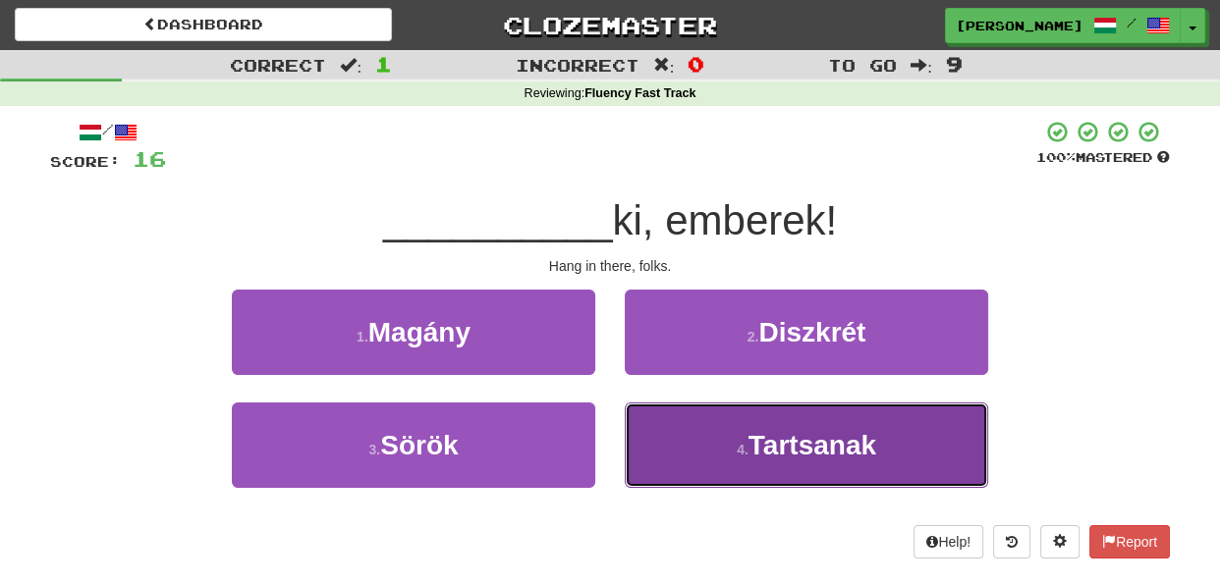
click at [658, 426] on button "4 . [GEOGRAPHIC_DATA]" at bounding box center [806, 445] width 363 height 85
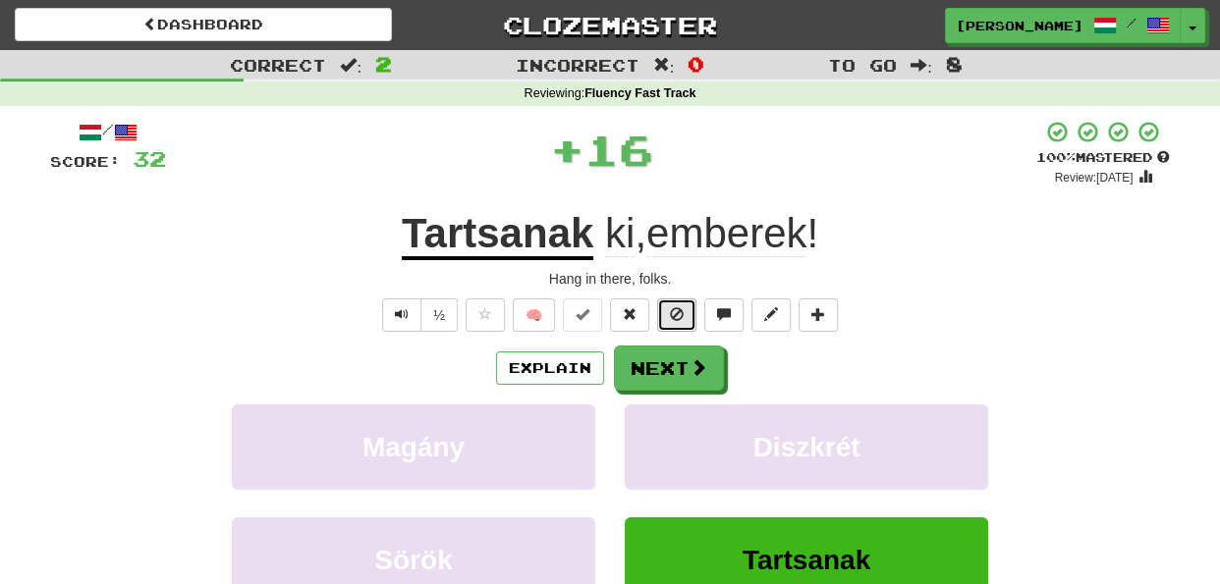
click at [671, 318] on span at bounding box center [677, 314] width 14 height 14
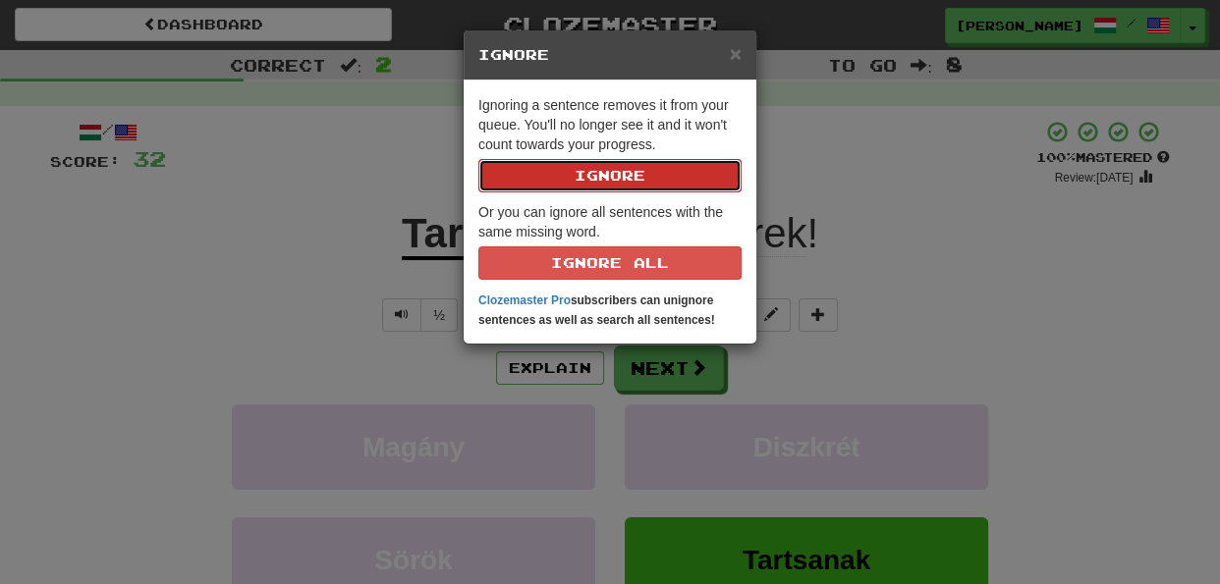
click at [632, 180] on button "Ignore" at bounding box center [609, 175] width 263 height 33
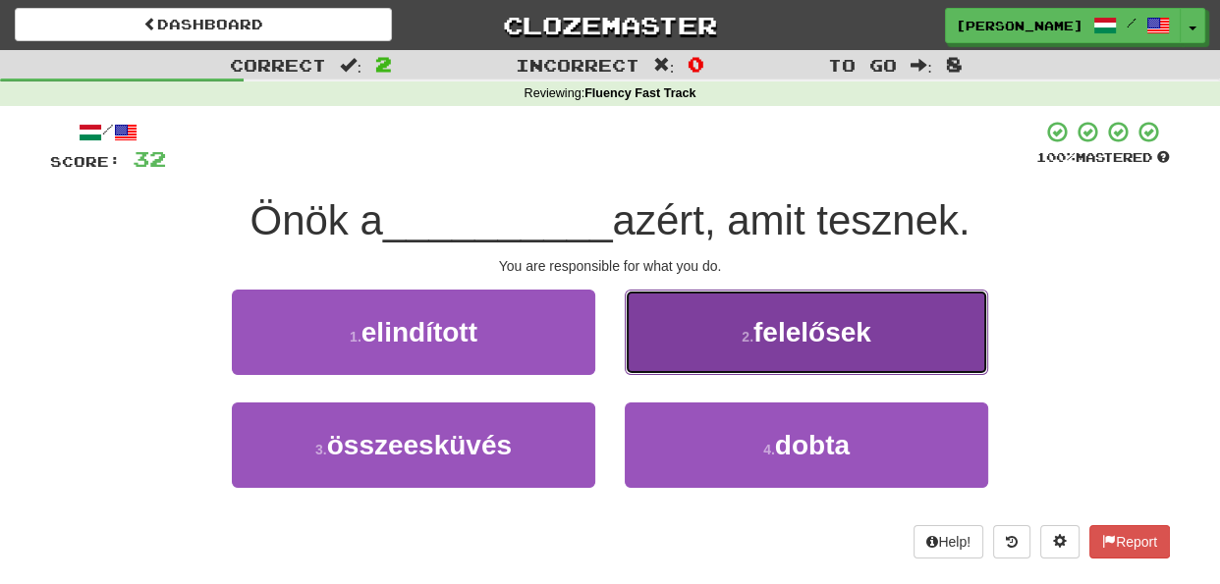
click at [655, 337] on button "2 . felelősek" at bounding box center [806, 332] width 363 height 85
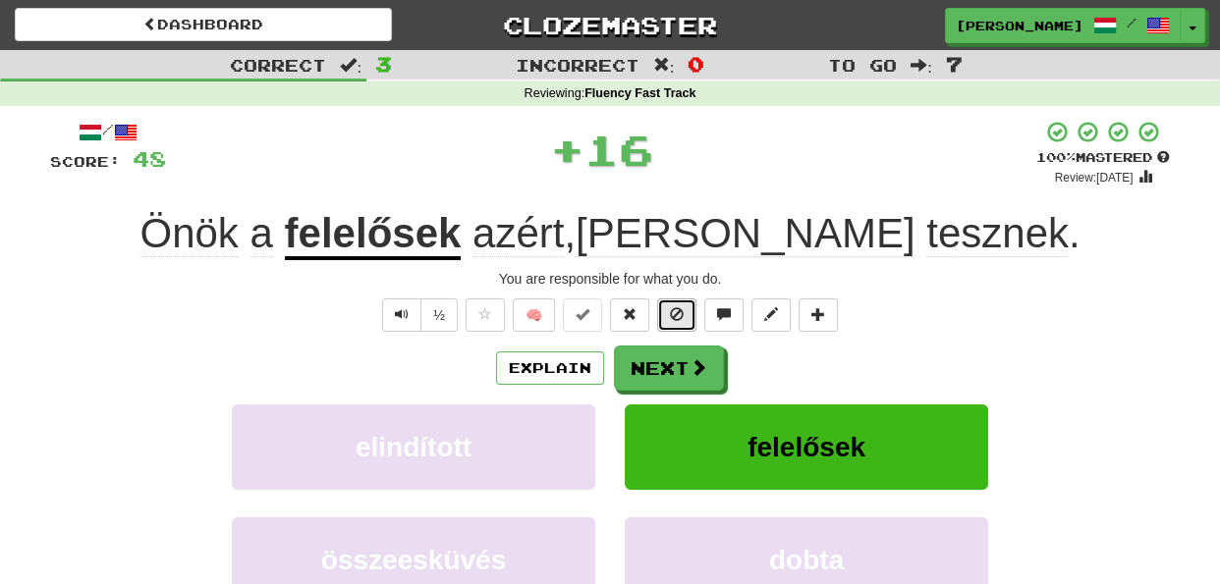
click at [677, 316] on span at bounding box center [677, 314] width 14 height 14
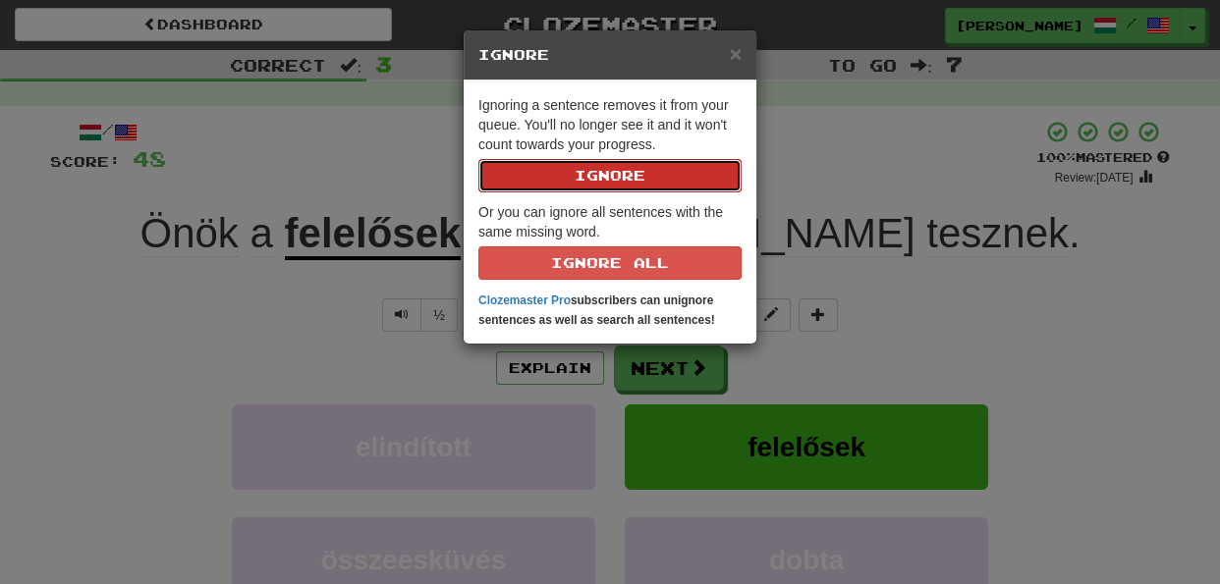
click at [625, 176] on button "Ignore" at bounding box center [609, 175] width 263 height 33
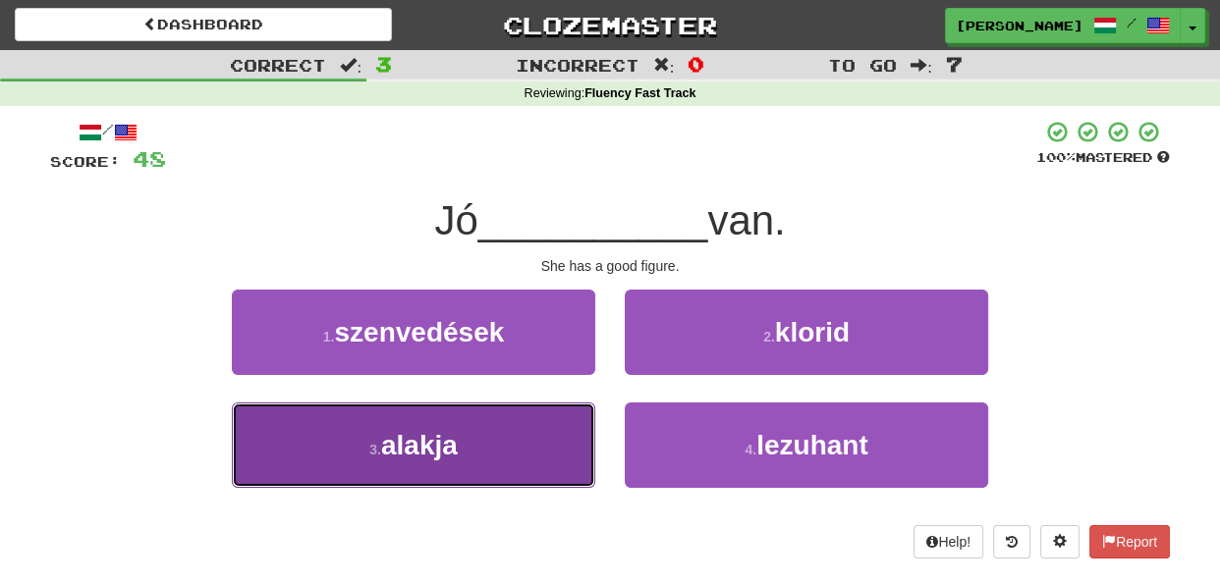
click at [564, 441] on button "3 . alakja" at bounding box center [413, 445] width 363 height 85
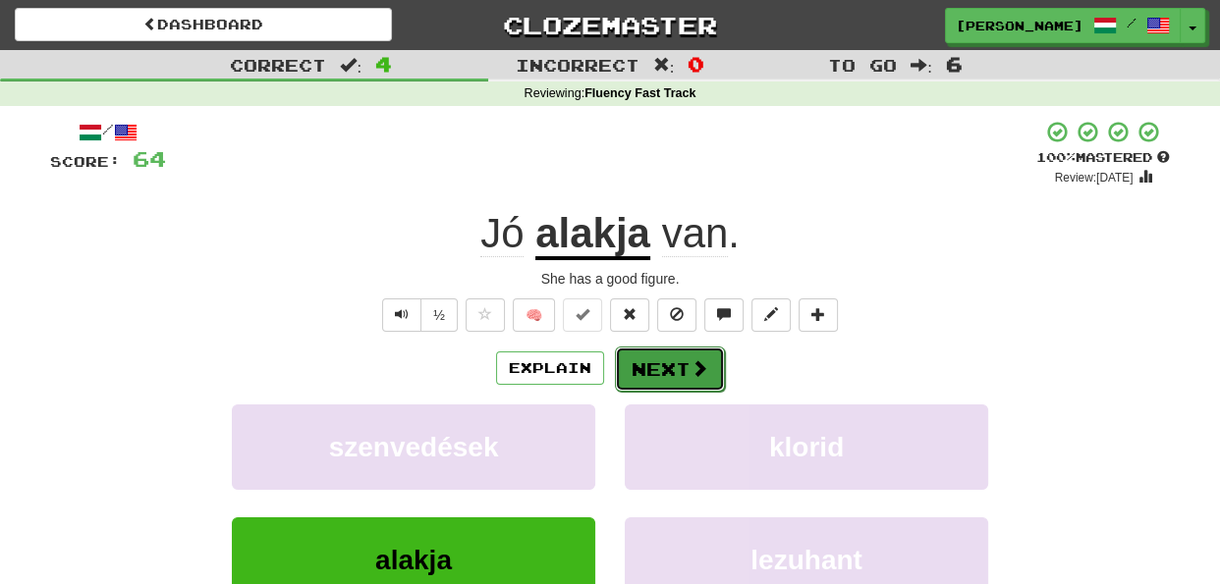
click at [666, 363] on button "Next" at bounding box center [670, 369] width 110 height 45
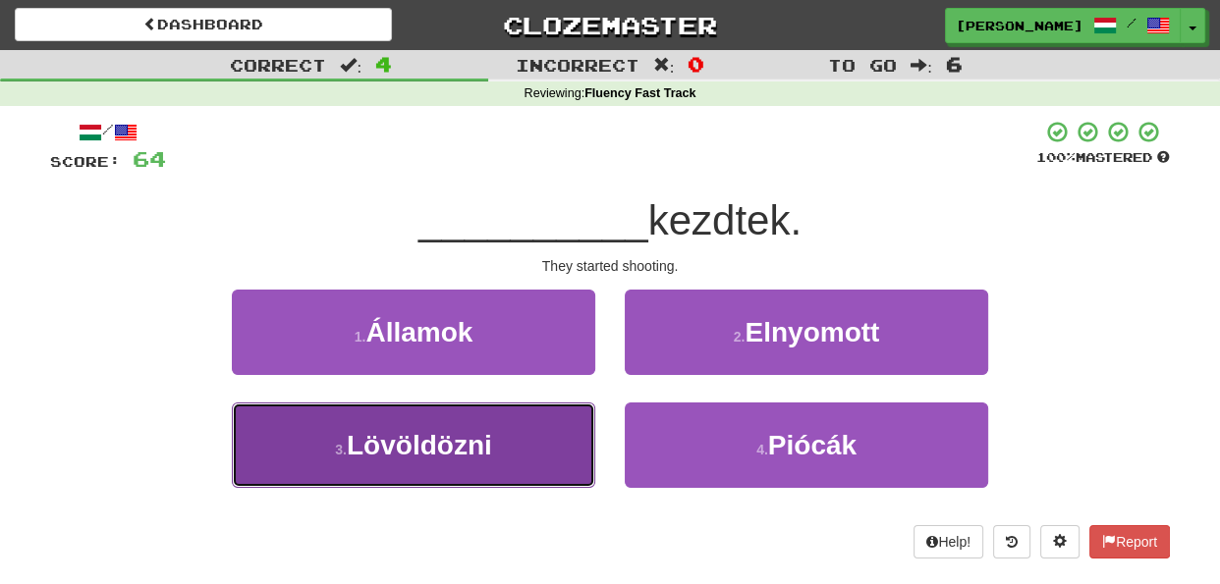
click at [560, 450] on button "3 . Lövöldözni" at bounding box center [413, 445] width 363 height 85
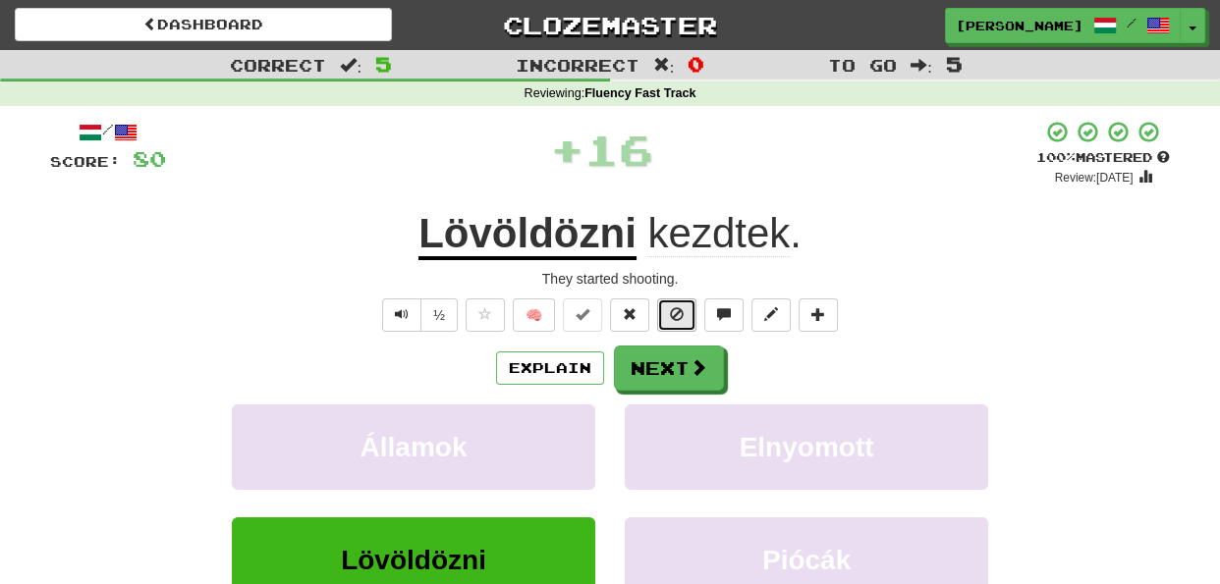
click at [672, 322] on button at bounding box center [676, 315] width 39 height 33
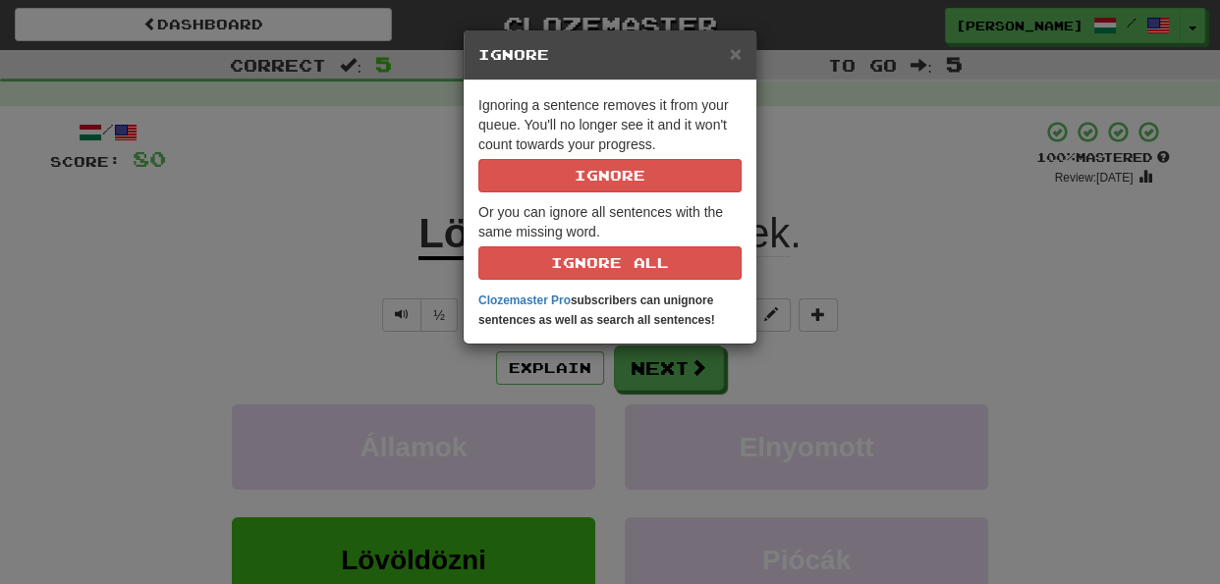
click at [661, 193] on div "Ignoring a sentence removes it from your queue. You'll no longer see it and it …" at bounding box center [610, 212] width 293 height 263
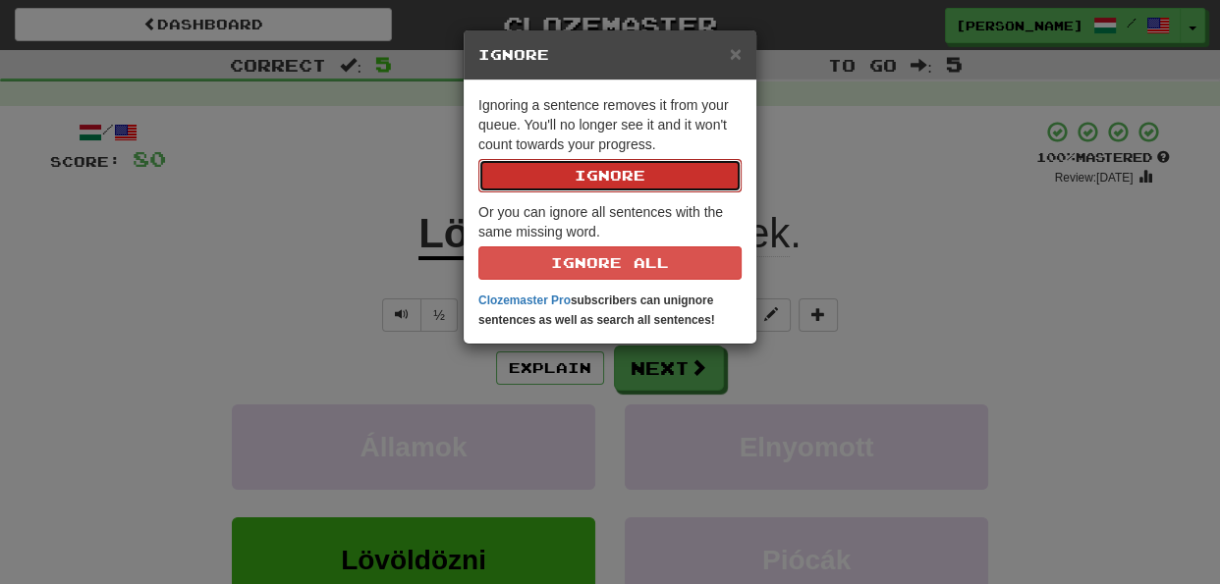
click at [661, 179] on button "Ignore" at bounding box center [609, 175] width 263 height 33
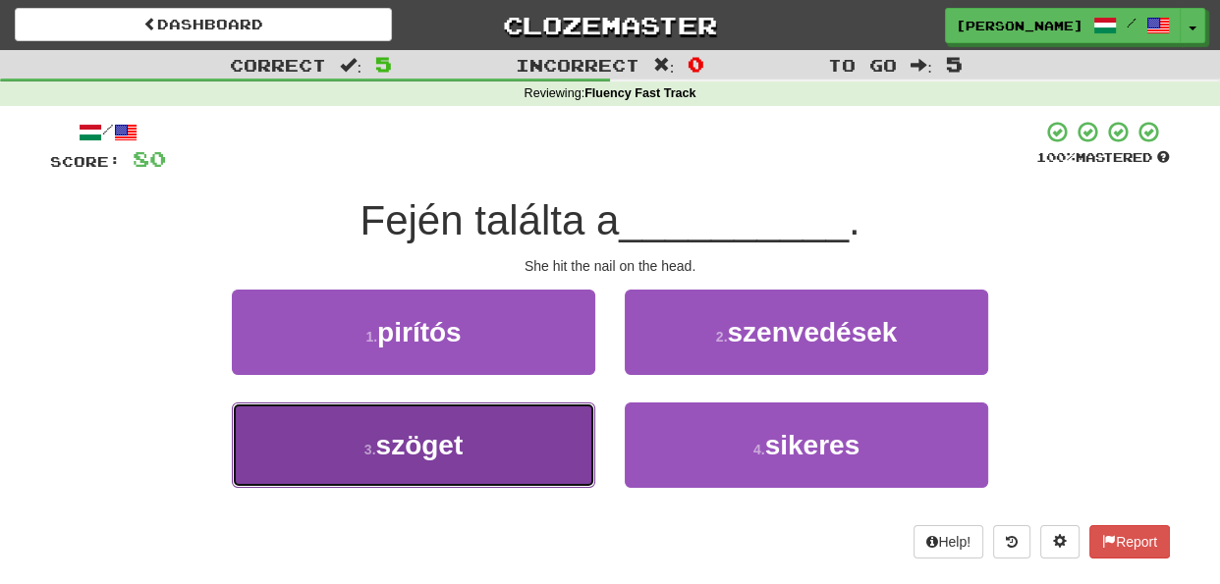
click at [571, 431] on button "3 . szöget" at bounding box center [413, 445] width 363 height 85
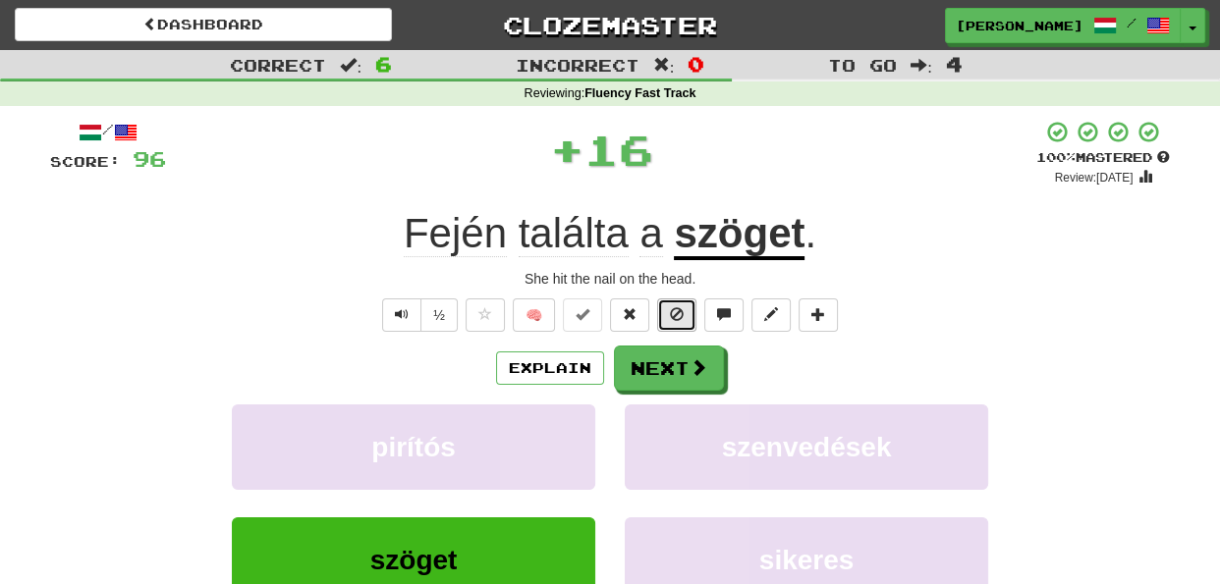
click at [672, 316] on span at bounding box center [677, 314] width 14 height 14
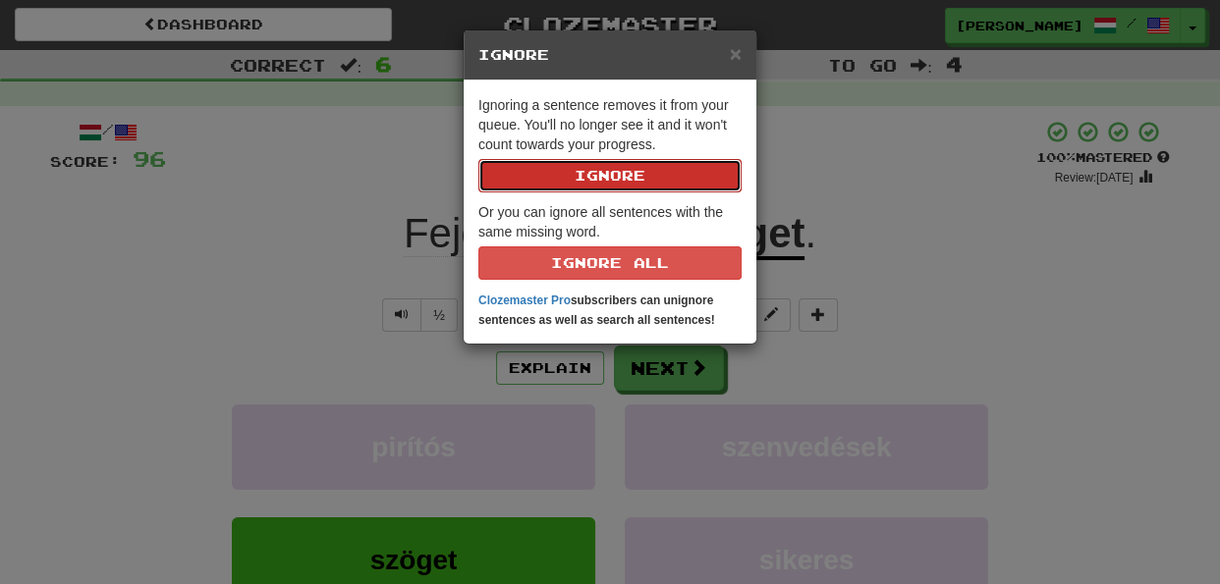
click at [648, 172] on button "Ignore" at bounding box center [609, 175] width 263 height 33
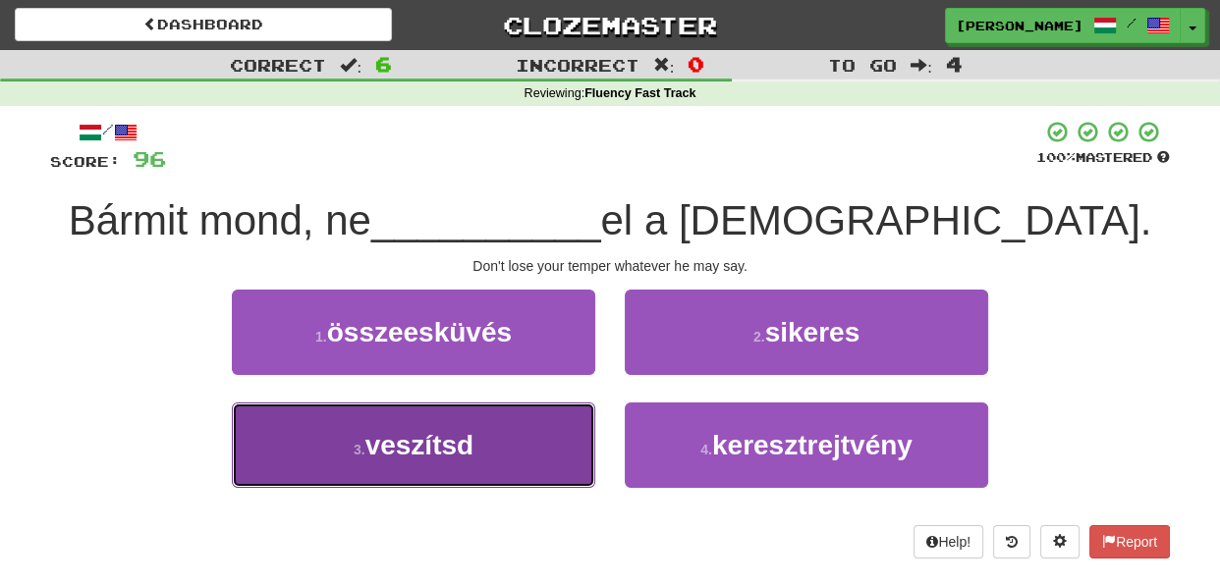
click at [562, 447] on button "3 . veszítsd" at bounding box center [413, 445] width 363 height 85
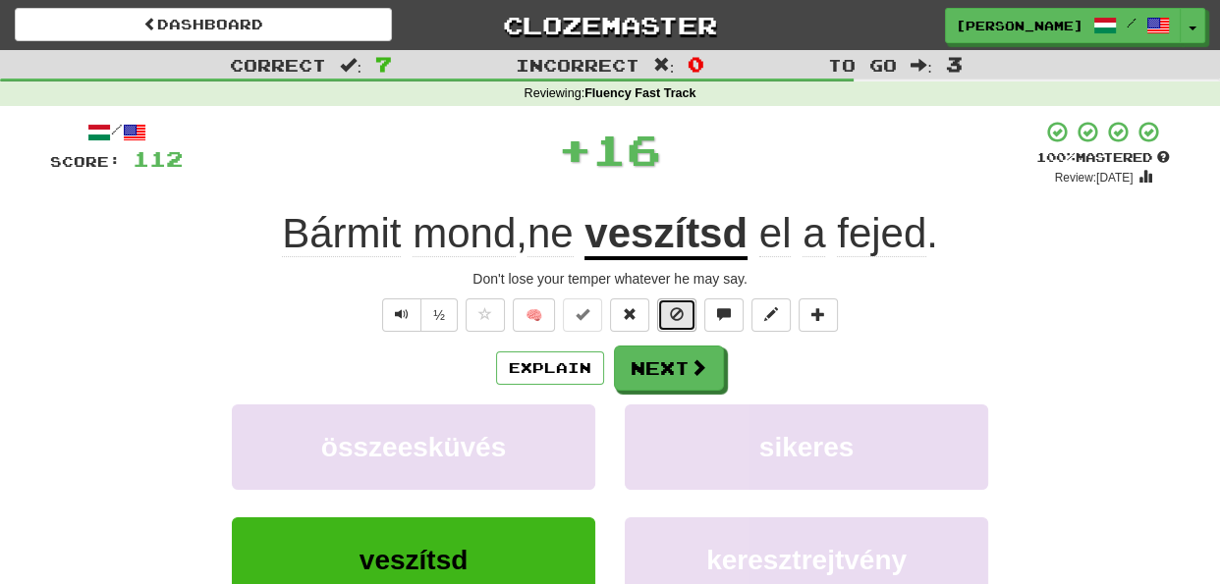
click at [678, 319] on span at bounding box center [677, 314] width 14 height 14
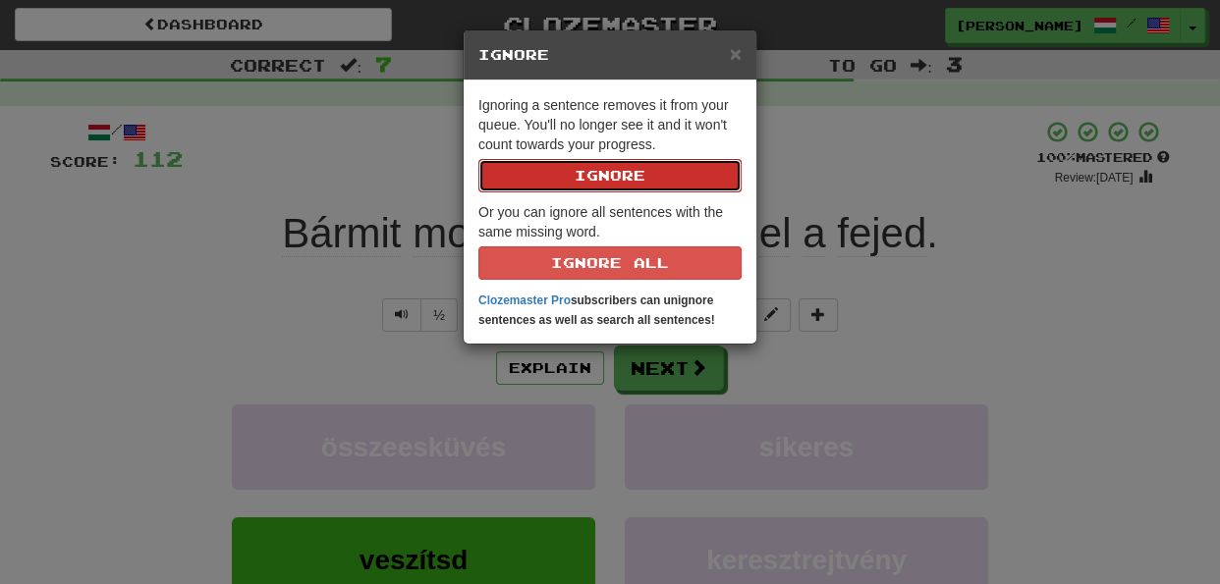
click at [634, 159] on button "Ignore" at bounding box center [609, 175] width 263 height 33
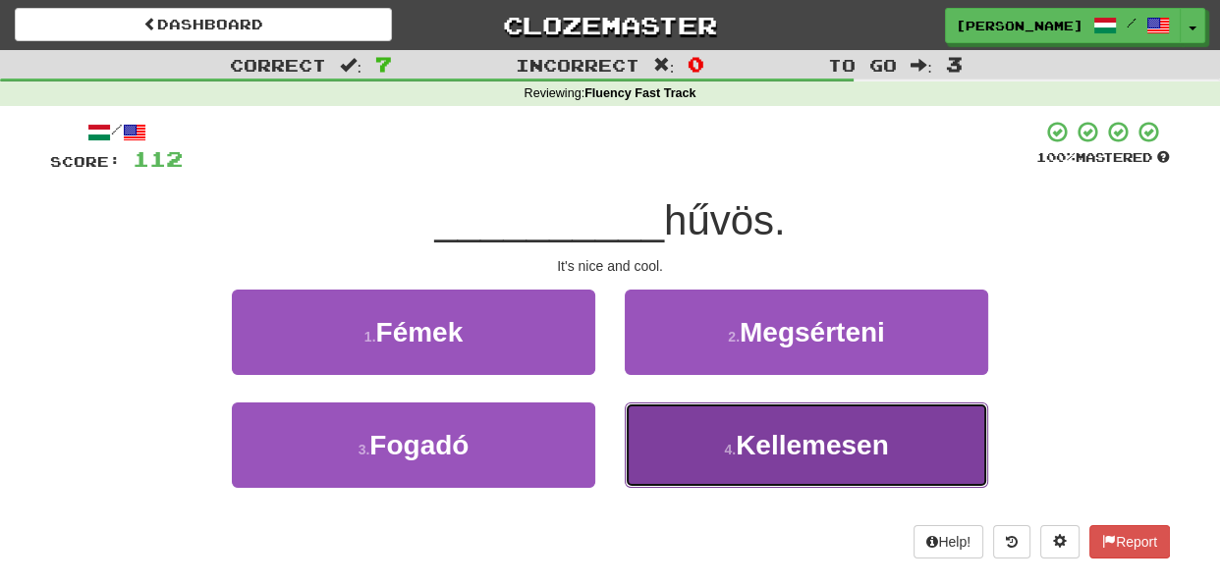
click at [668, 445] on button "4 . Kellemesen" at bounding box center [806, 445] width 363 height 85
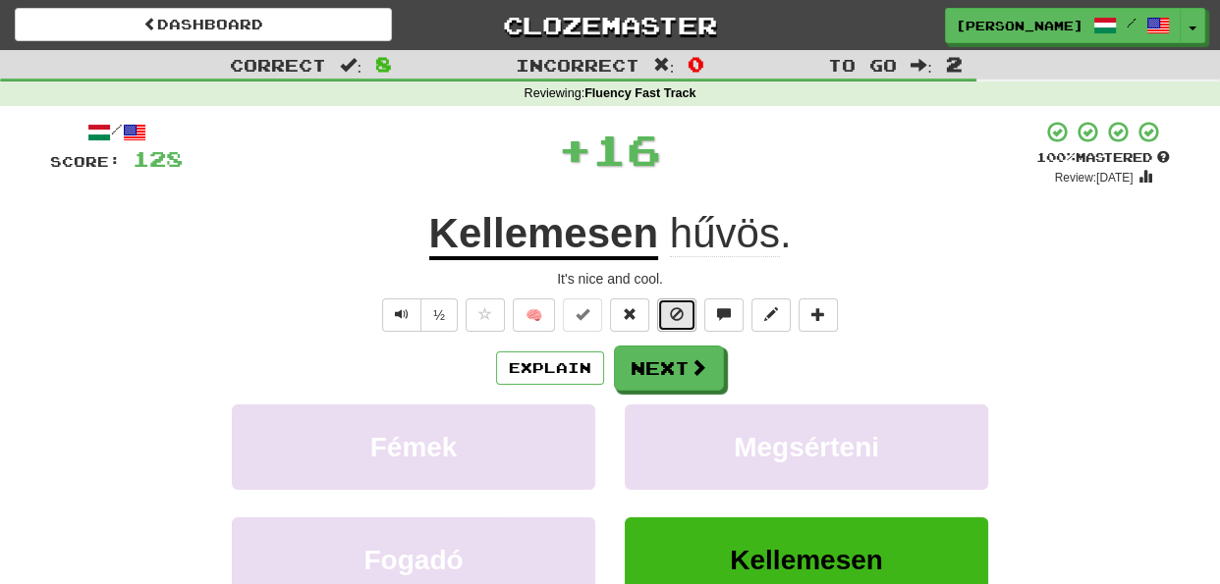
click at [678, 307] on span at bounding box center [677, 314] width 14 height 14
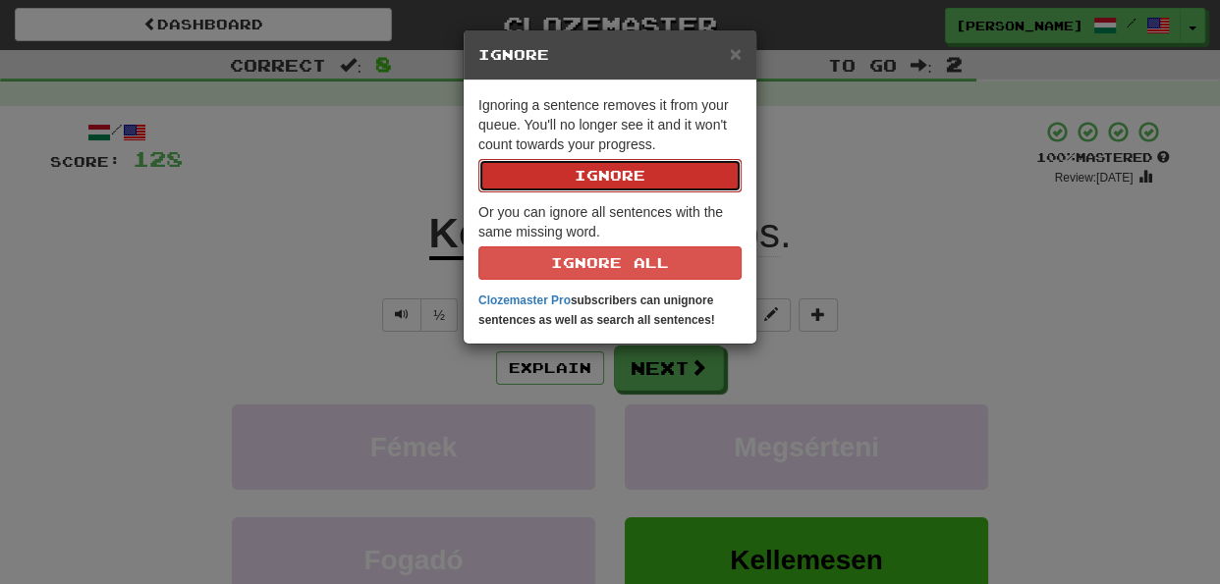
click at [626, 164] on button "Ignore" at bounding box center [609, 175] width 263 height 33
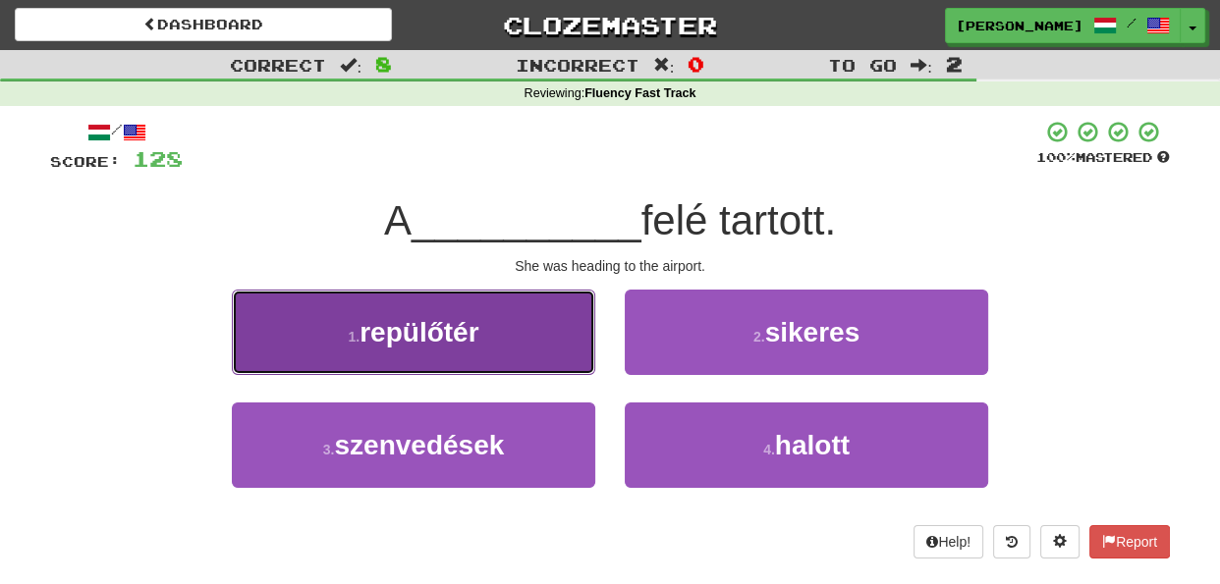
click at [581, 355] on button "1 . repülőtér" at bounding box center [413, 332] width 363 height 85
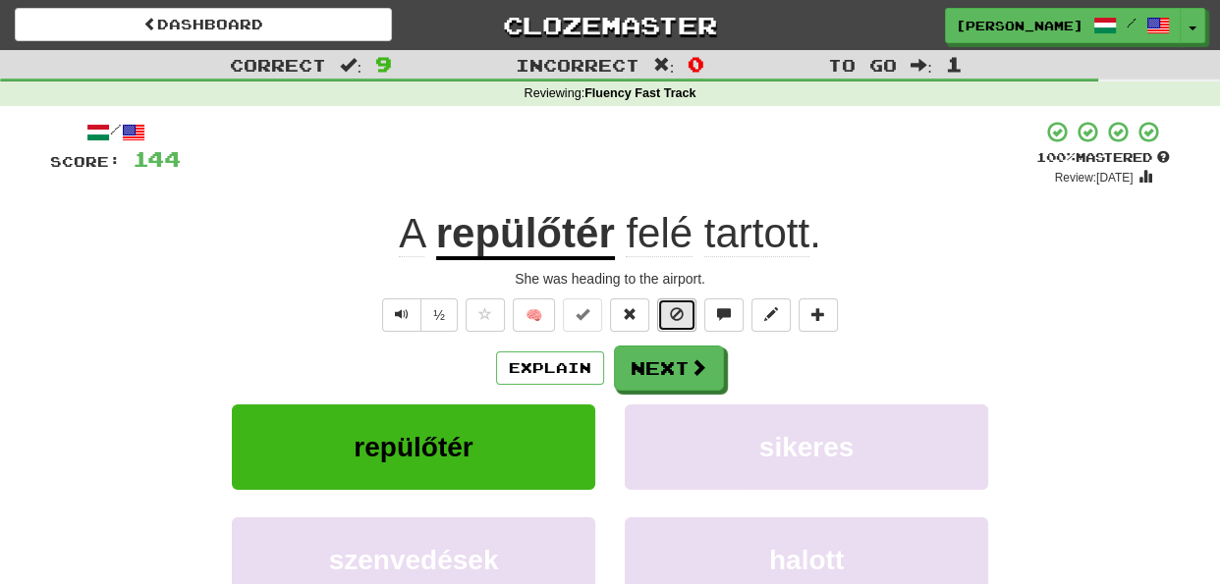
click at [683, 314] on span at bounding box center [677, 314] width 14 height 14
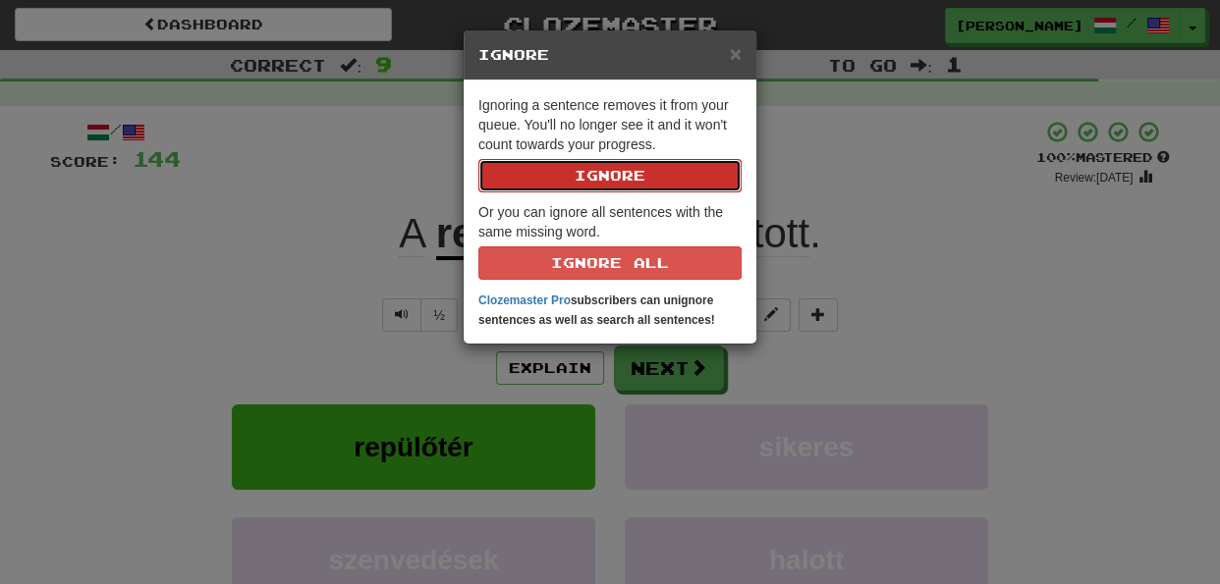
click at [657, 175] on button "Ignore" at bounding box center [609, 175] width 263 height 33
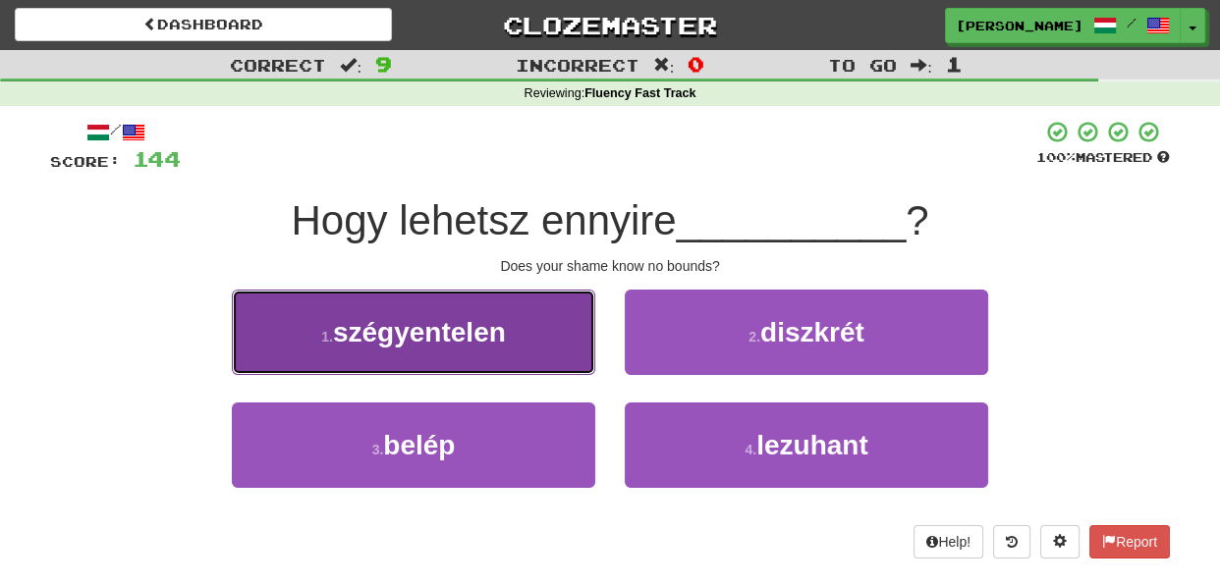
click at [571, 350] on button "1 . szégyentelen" at bounding box center [413, 332] width 363 height 85
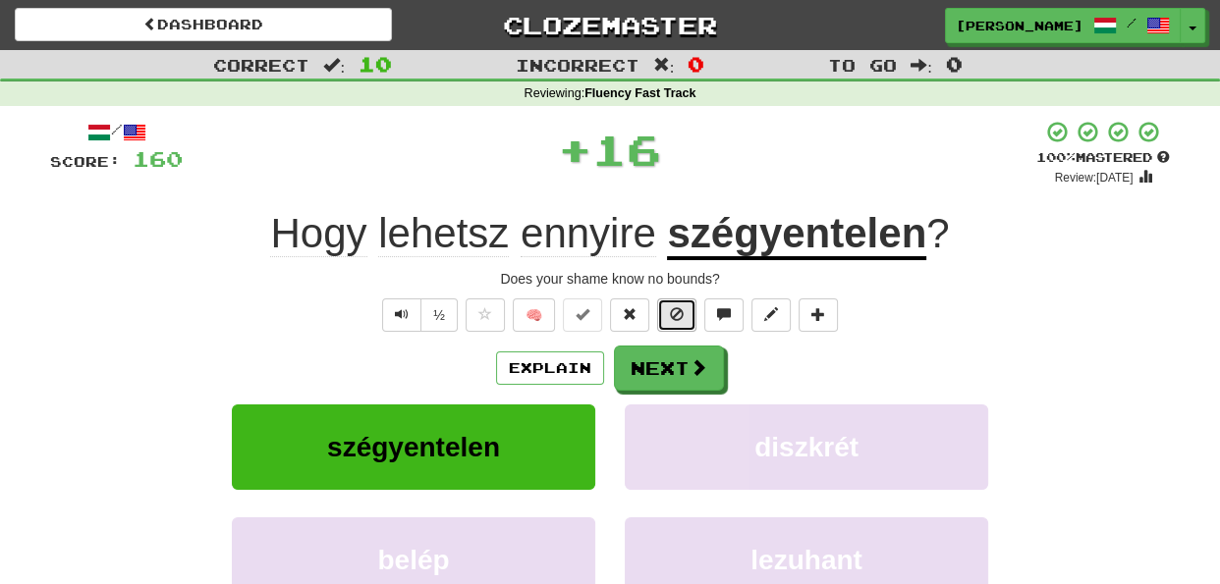
click at [684, 307] on span at bounding box center [677, 314] width 14 height 14
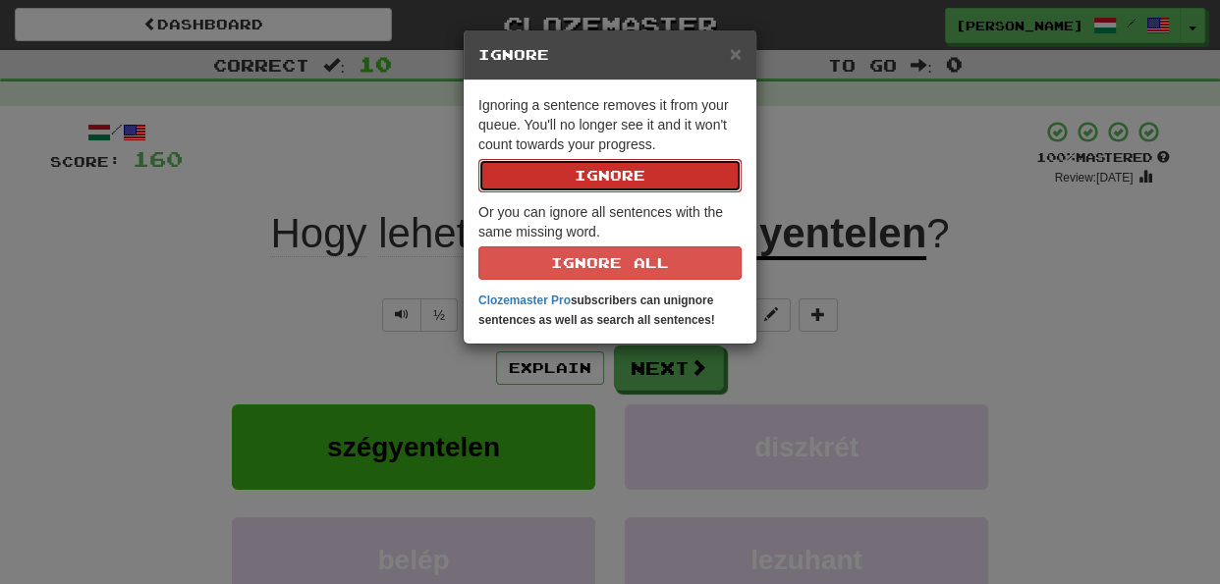
click at [615, 176] on button "Ignore" at bounding box center [609, 175] width 263 height 33
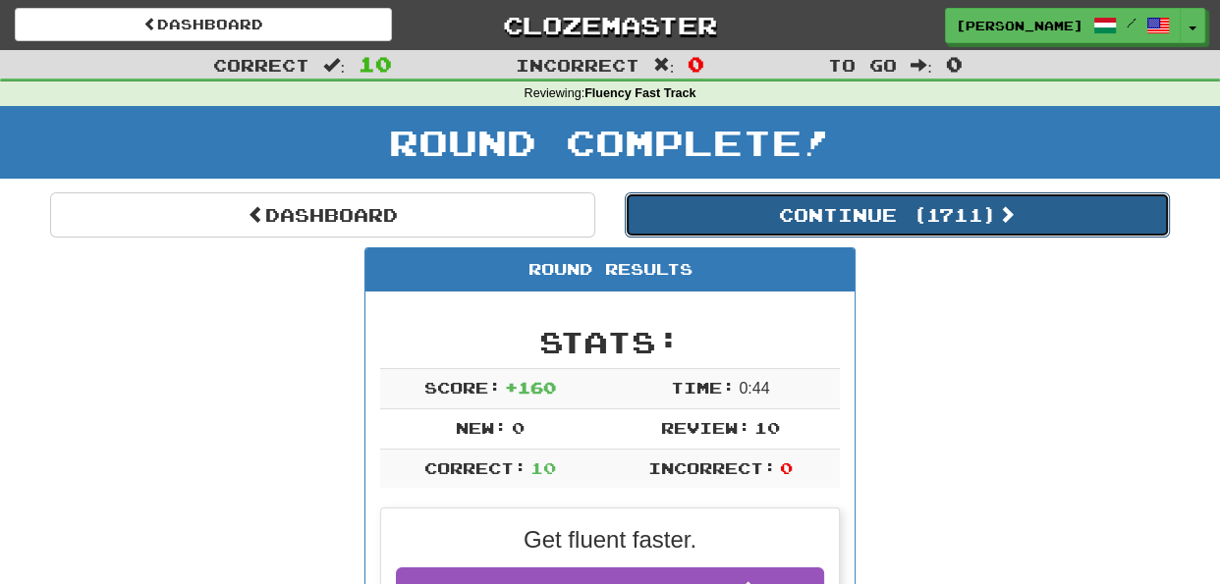
click at [832, 225] on button "Continue ( 1711 )" at bounding box center [897, 215] width 545 height 45
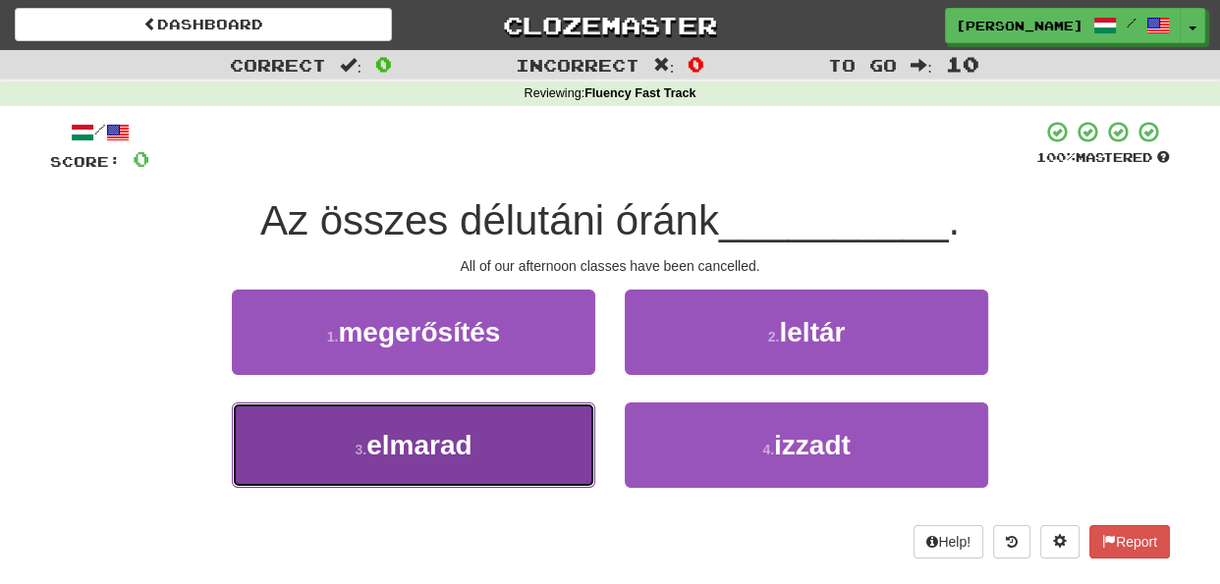
click at [553, 445] on button "3 . elmarad" at bounding box center [413, 445] width 363 height 85
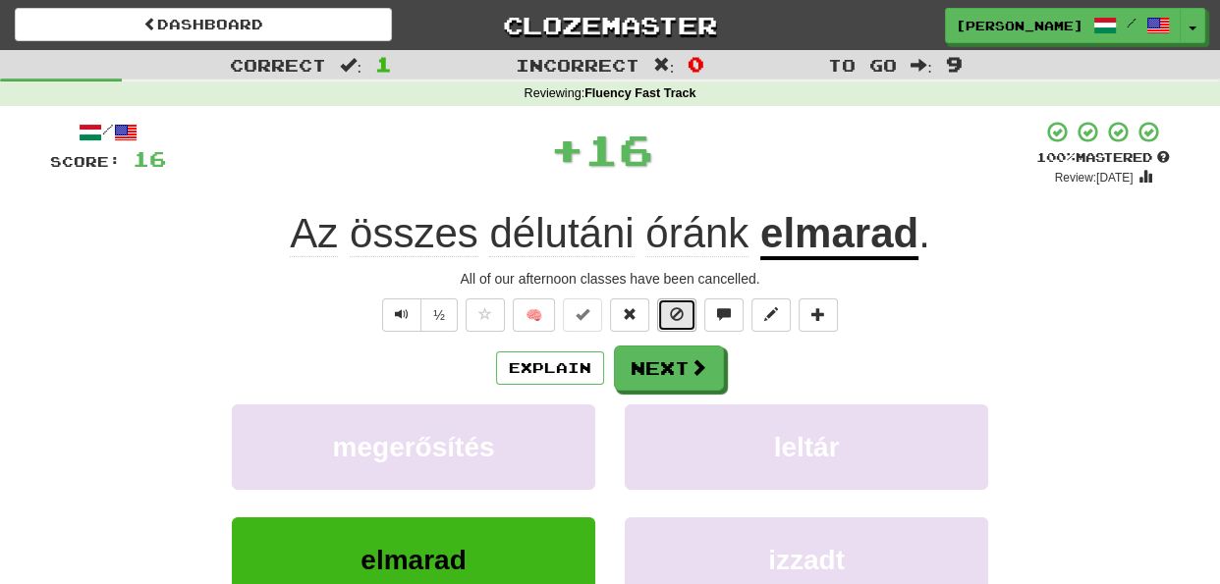
click at [677, 320] on span at bounding box center [677, 314] width 14 height 14
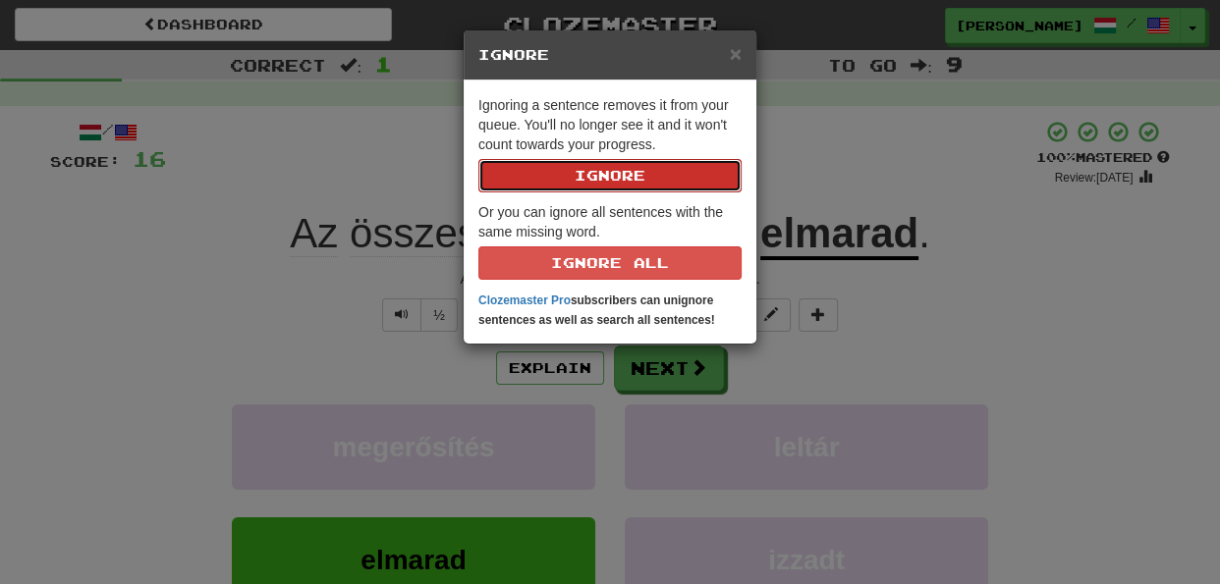
click at [650, 182] on button "Ignore" at bounding box center [609, 175] width 263 height 33
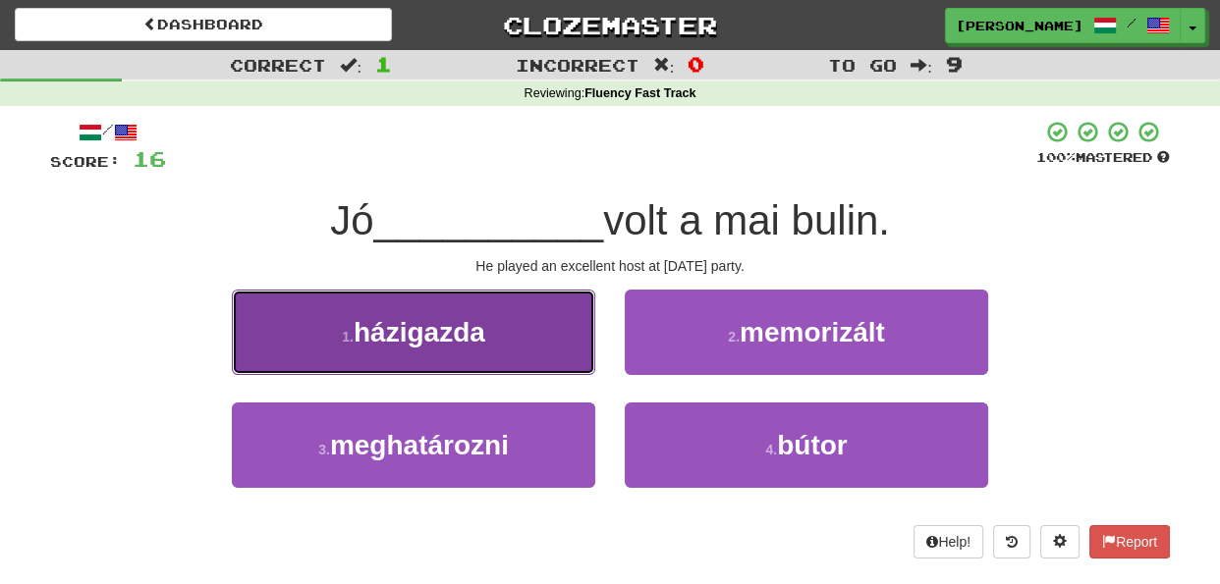
click at [562, 346] on button "1 . házigazda" at bounding box center [413, 332] width 363 height 85
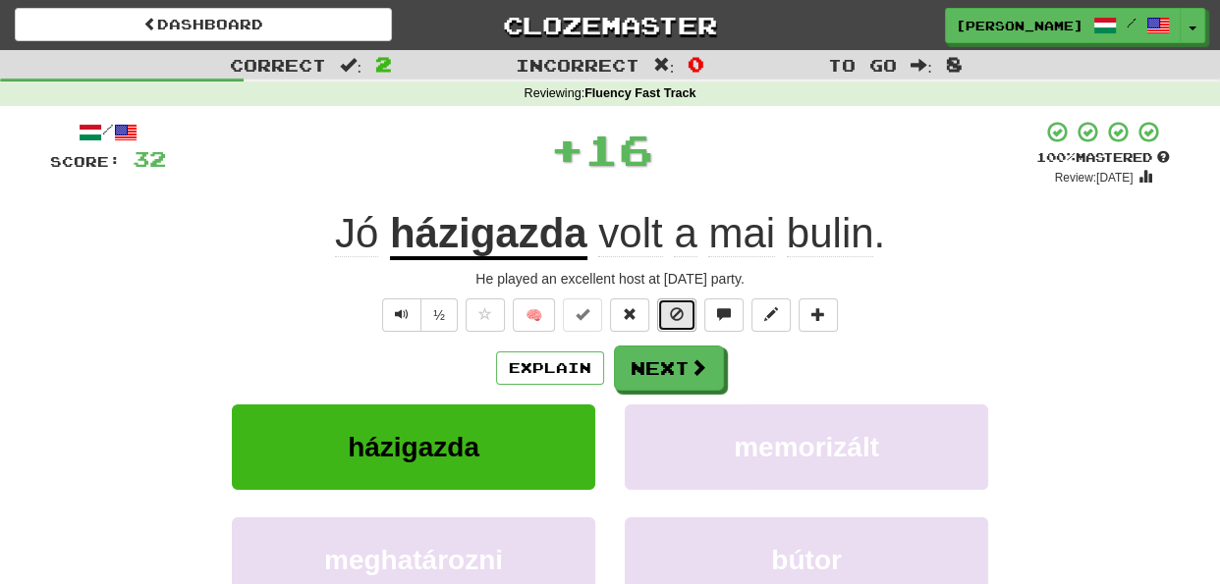
click at [675, 311] on span at bounding box center [677, 314] width 14 height 14
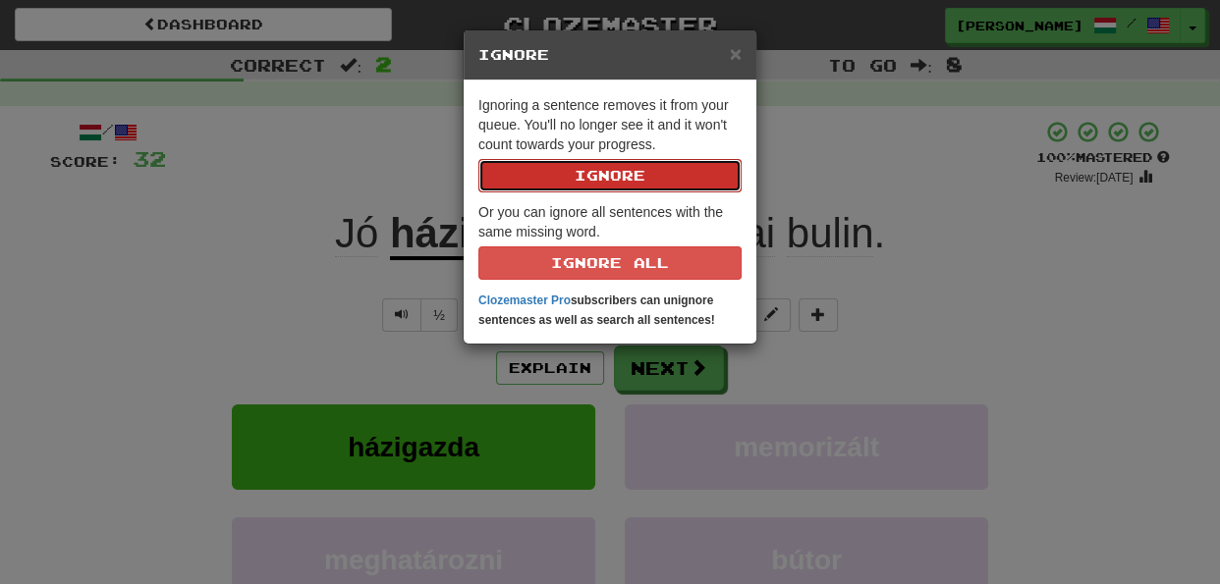
click at [647, 182] on button "Ignore" at bounding box center [609, 175] width 263 height 33
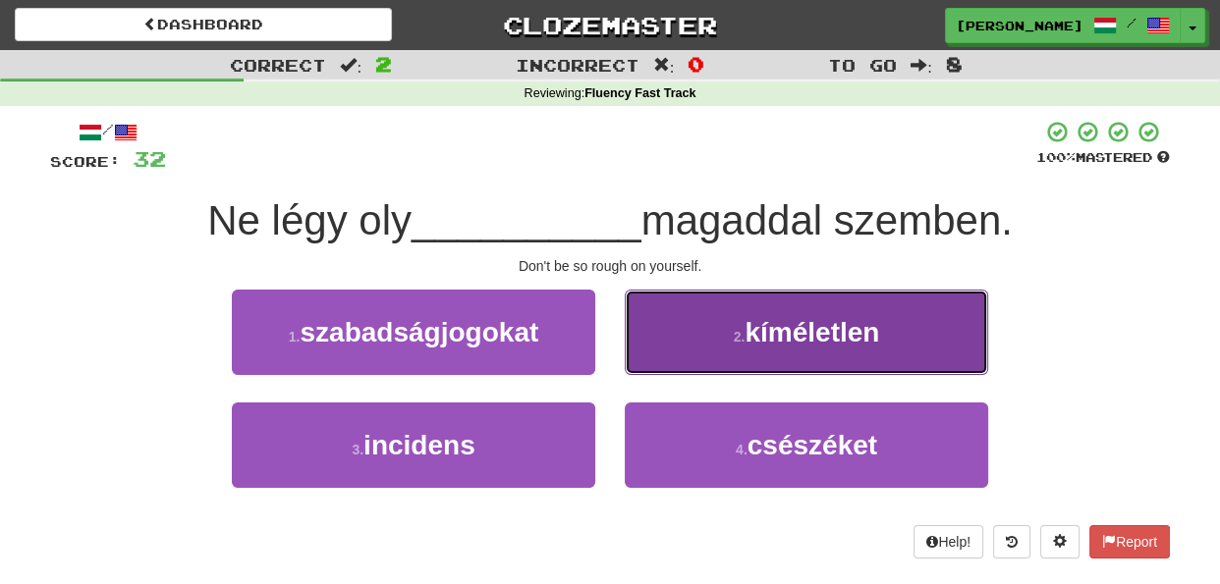
click at [699, 331] on button "2 . kíméletlen" at bounding box center [806, 332] width 363 height 85
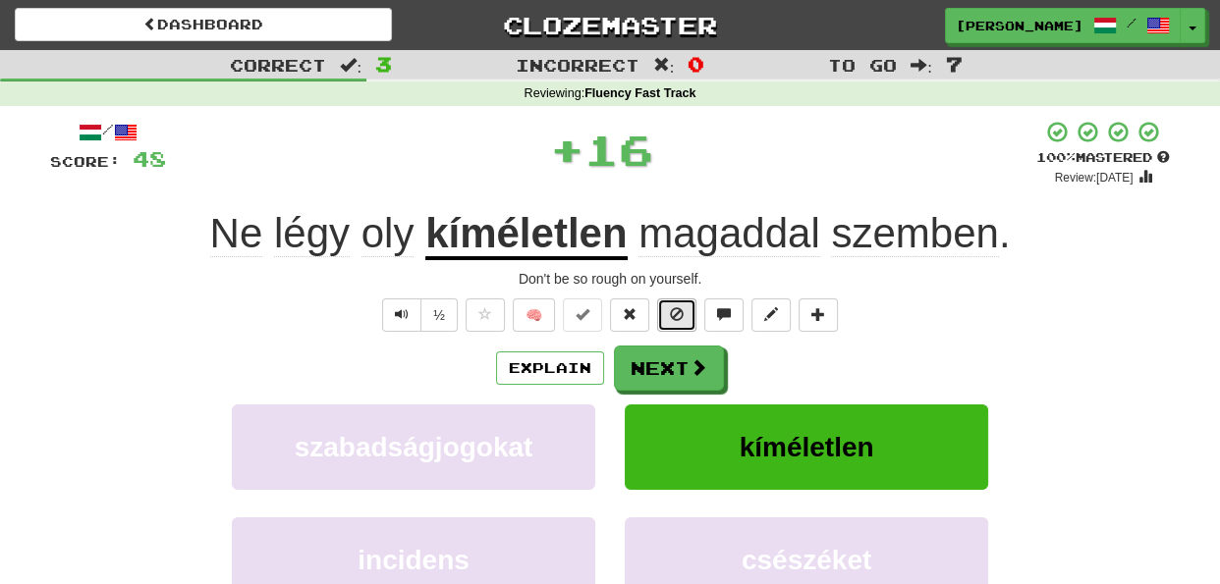
click at [684, 317] on button at bounding box center [676, 315] width 39 height 33
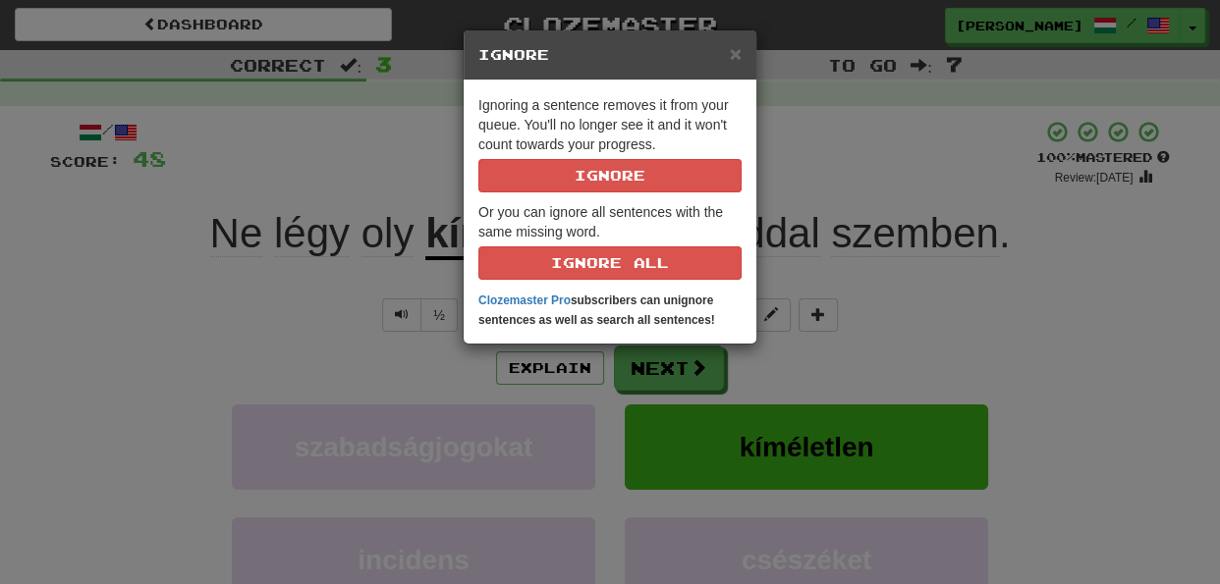
click at [795, 375] on div "× Ignore Ignoring a sentence removes it from your queue. You'll no longer see i…" at bounding box center [610, 292] width 1220 height 584
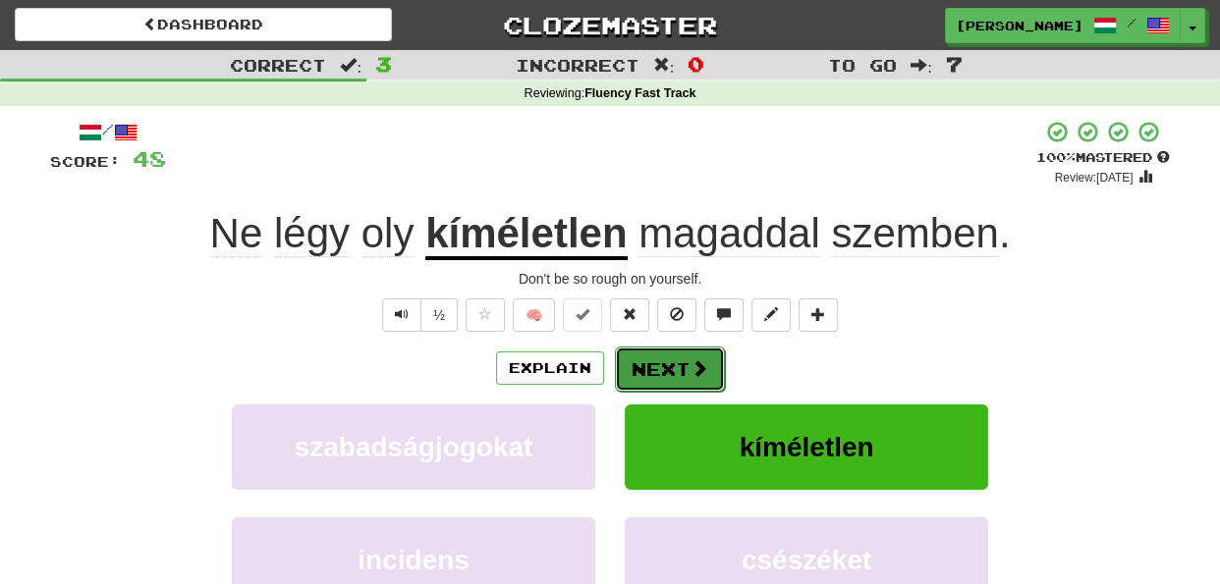
click at [673, 362] on button "Next" at bounding box center [670, 369] width 110 height 45
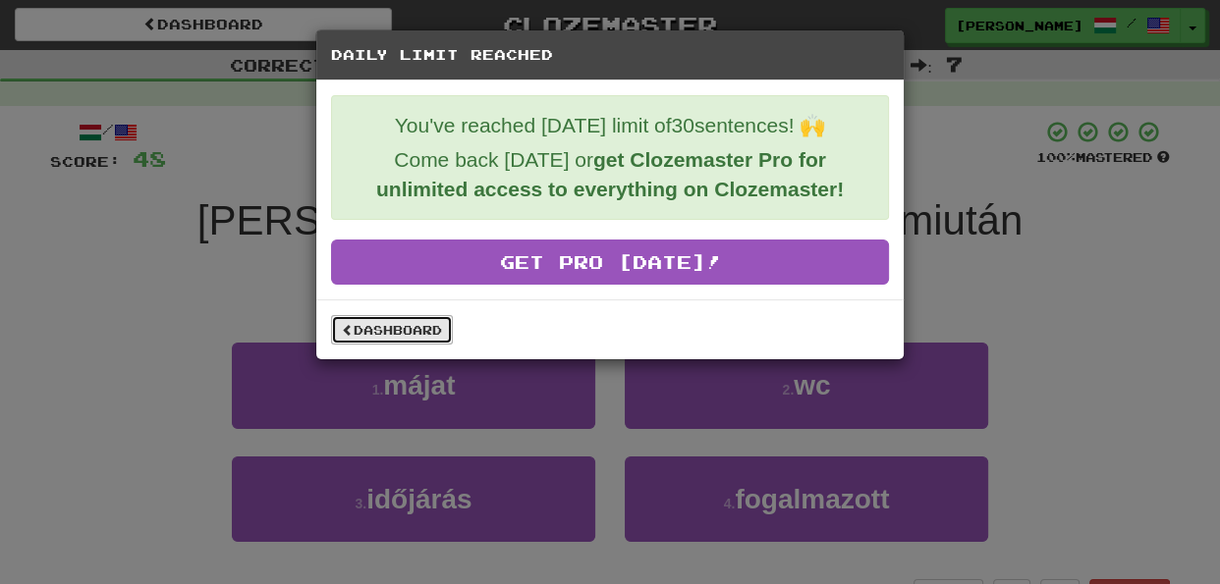
click at [411, 316] on link "Dashboard" at bounding box center [392, 329] width 122 height 29
